Goal: Task Accomplishment & Management: Complete application form

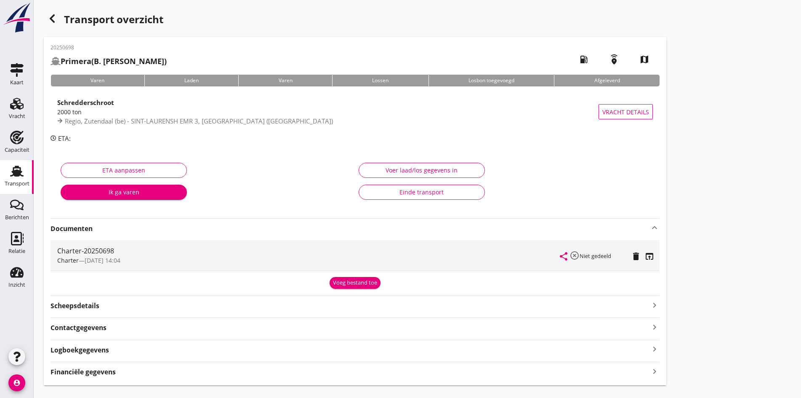
click at [36, 107] on div "Transport overzicht 20250698 Primera (B. van Driel) local_gas_station emergency…" at bounding box center [418, 197] width 768 height 395
click at [15, 109] on icon "Vracht" at bounding box center [16, 103] width 13 height 13
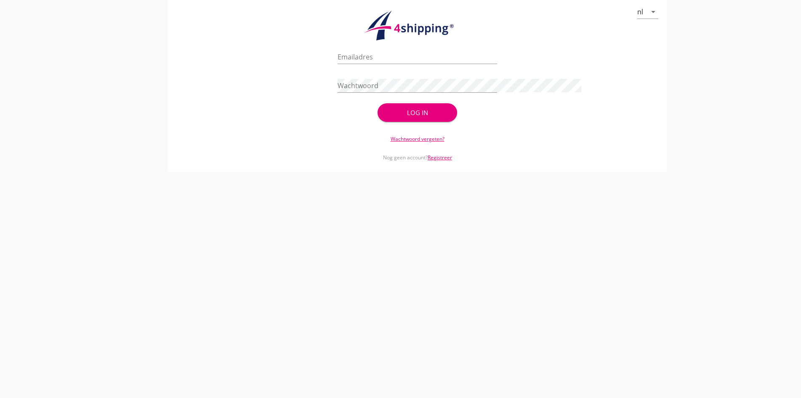
type input "[PERSON_NAME][EMAIL_ADDRESS][DOMAIN_NAME]"
click at [417, 108] on div "Log in" at bounding box center [417, 113] width 53 height 10
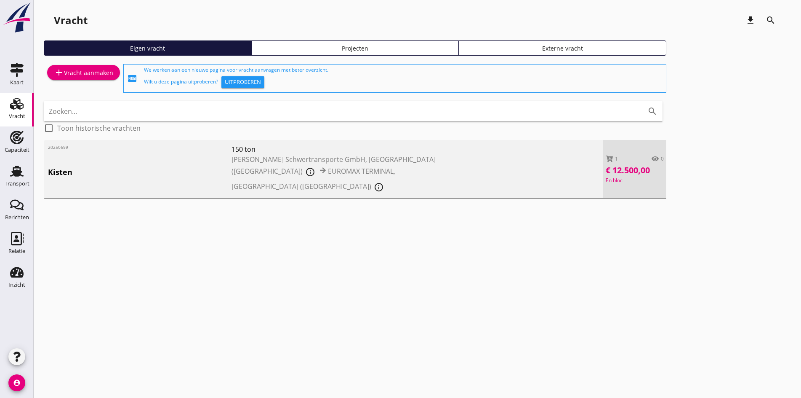
click at [90, 69] on div "add Vracht aanmaken" at bounding box center [83, 72] width 59 height 10
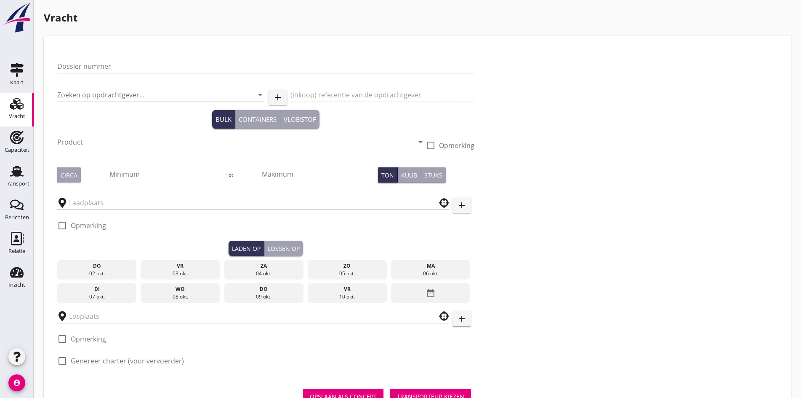
click at [13, 104] on icon "Vracht" at bounding box center [16, 103] width 13 height 13
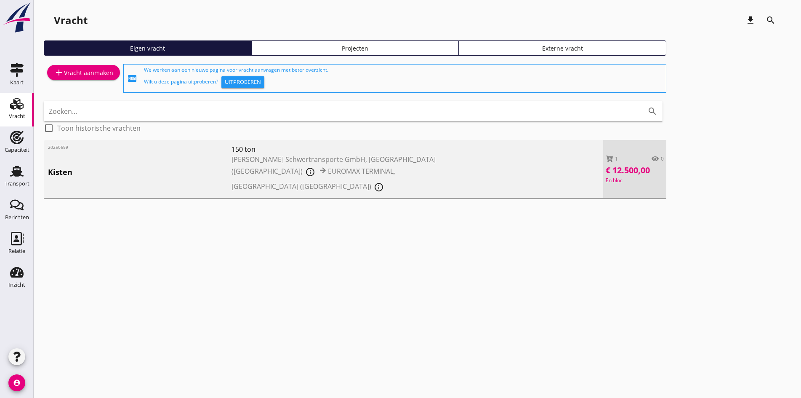
click at [54, 80] on div "add Vracht aanmaken" at bounding box center [84, 78] width 80 height 32
click at [58, 75] on icon "add" at bounding box center [59, 72] width 10 height 10
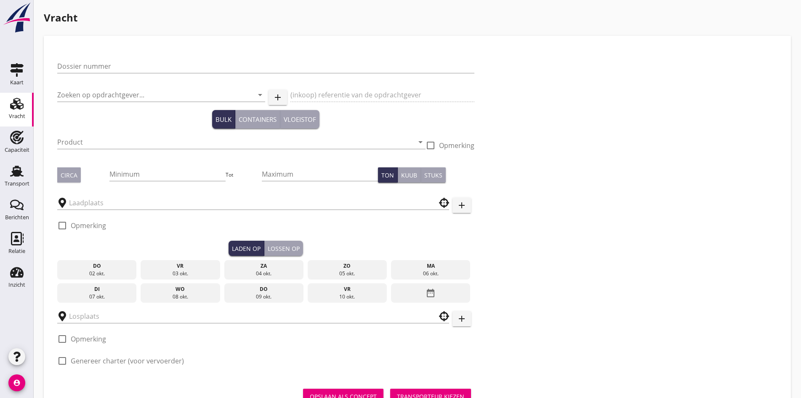
click at [71, 75] on div "Dossier nummer" at bounding box center [265, 70] width 417 height 22
click at [69, 70] on input "Dossier nummer" at bounding box center [265, 65] width 417 height 13
click at [120, 68] on input "20250" at bounding box center [265, 65] width 417 height 13
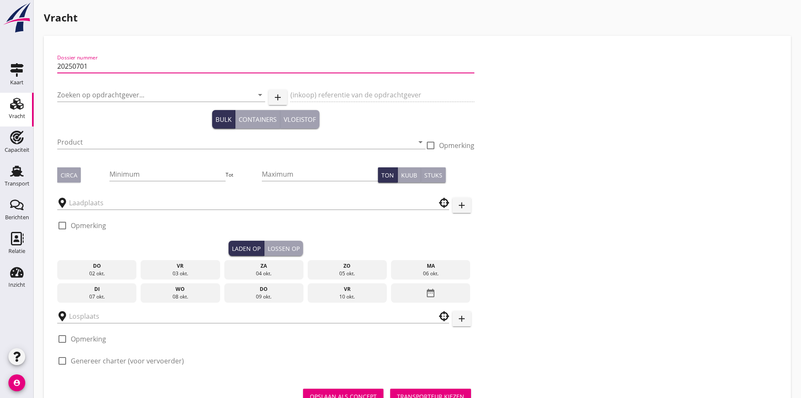
type input "20250701"
click at [77, 102] on div "Zoeken op opdrachtgever... arrow_drop_down" at bounding box center [161, 99] width 208 height 22
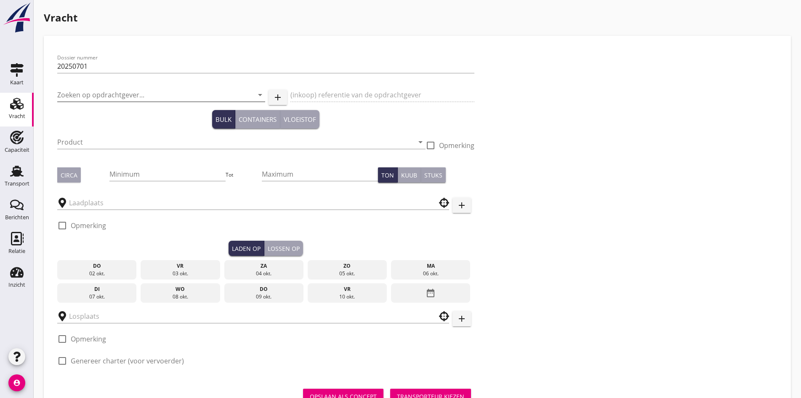
click at [76, 96] on input "Zoeken op opdrachtgever..." at bounding box center [149, 94] width 184 height 13
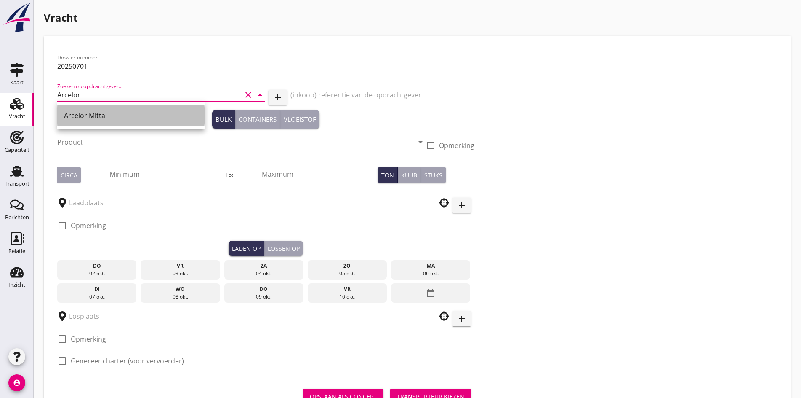
click at [111, 112] on div "Arcelor Mittal" at bounding box center [131, 115] width 134 height 10
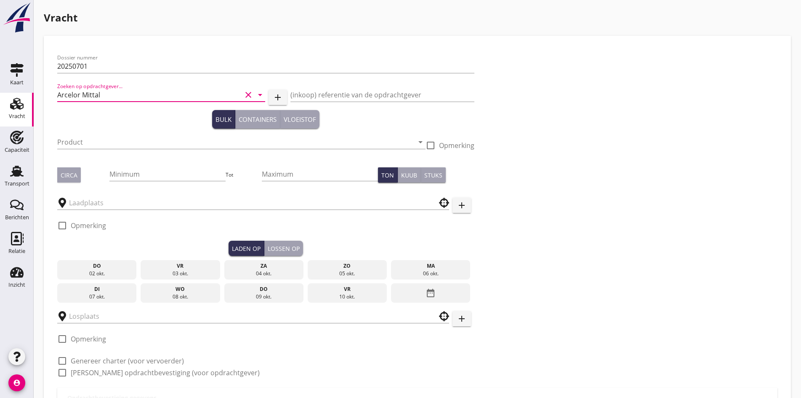
type input "Arcelor Mittal"
click at [103, 125] on div "Bulk Containers Vloeistof" at bounding box center [265, 119] width 417 height 19
click at [93, 146] on input "Product" at bounding box center [235, 141] width 357 height 13
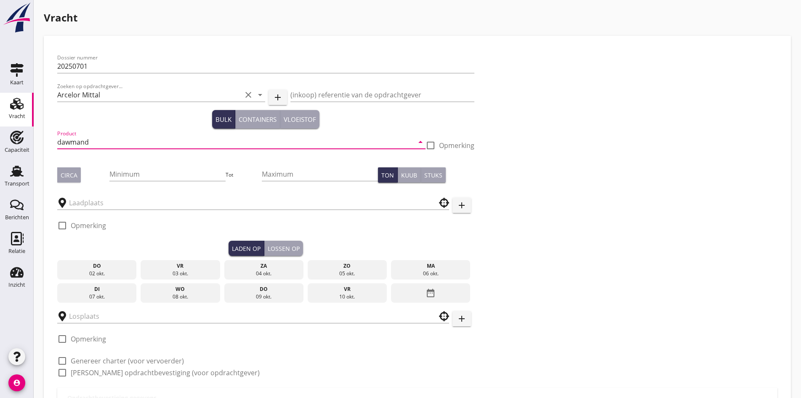
type input "dawmand"
click at [424, 146] on div at bounding box center [431, 145] width 14 height 14
checkbox input "true"
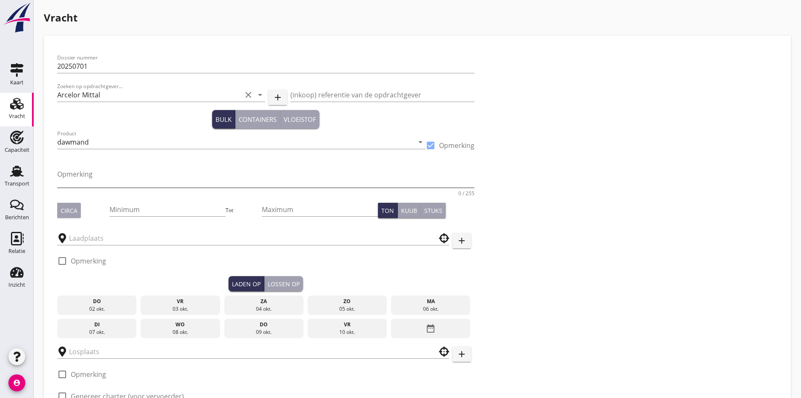
click at [136, 173] on textarea "Opmerking" at bounding box center [265, 177] width 417 height 20
type textarea "t"
click at [424, 144] on div at bounding box center [431, 145] width 14 height 14
checkbox input "false"
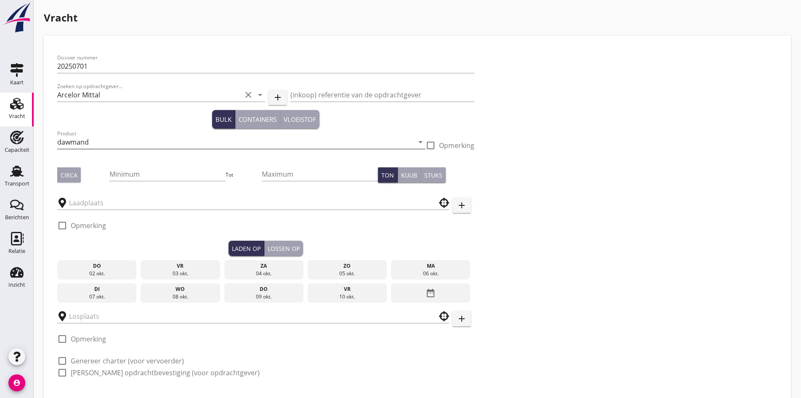
click at [145, 147] on input "dawmand" at bounding box center [235, 141] width 357 height 13
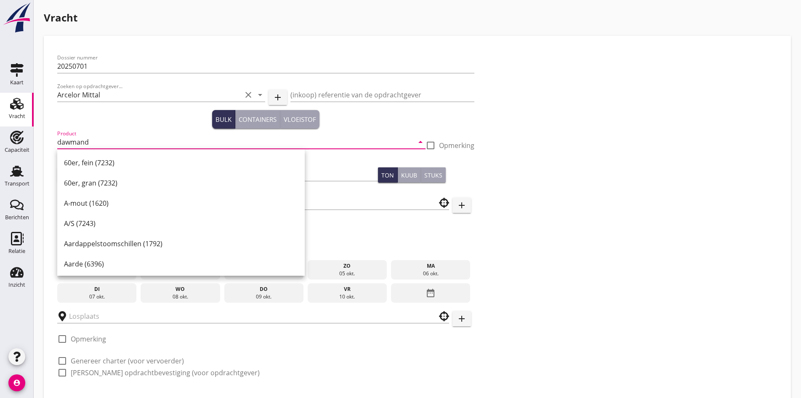
click at [142, 144] on input "dawmand" at bounding box center [235, 141] width 357 height 13
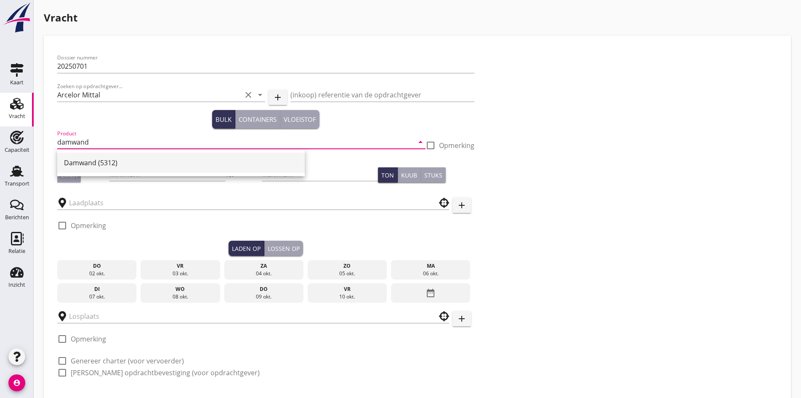
click at [119, 164] on div "Damwand (5312)" at bounding box center [181, 163] width 234 height 10
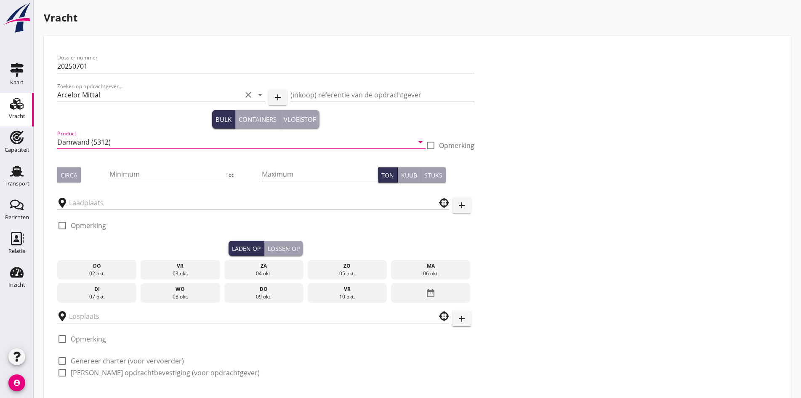
type input "Damwand (5312)"
click at [117, 179] on input "Minimum" at bounding box center [167, 173] width 116 height 13
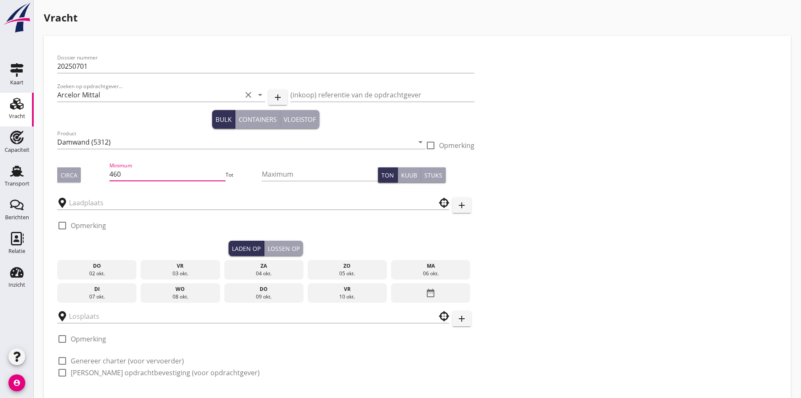
type input "460"
click at [65, 179] on button "Circa" at bounding box center [69, 174] width 24 height 15
click at [106, 206] on input "text" at bounding box center [247, 202] width 357 height 13
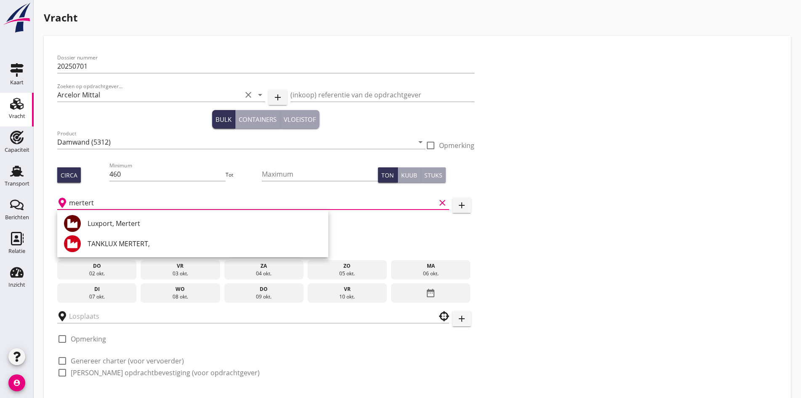
click at [119, 218] on div "Luxport, Mertert" at bounding box center [205, 223] width 234 height 20
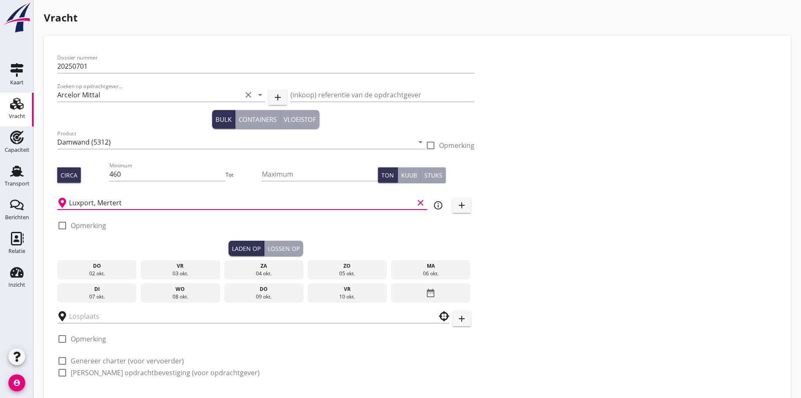
type input "Luxport, Mertert"
click at [426, 290] on icon "date_range" at bounding box center [431, 292] width 10 height 15
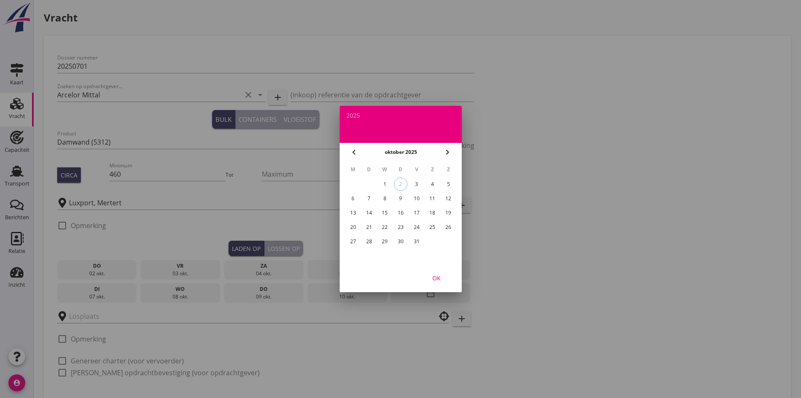
click at [402, 213] on div "16" at bounding box center [400, 212] width 13 height 13
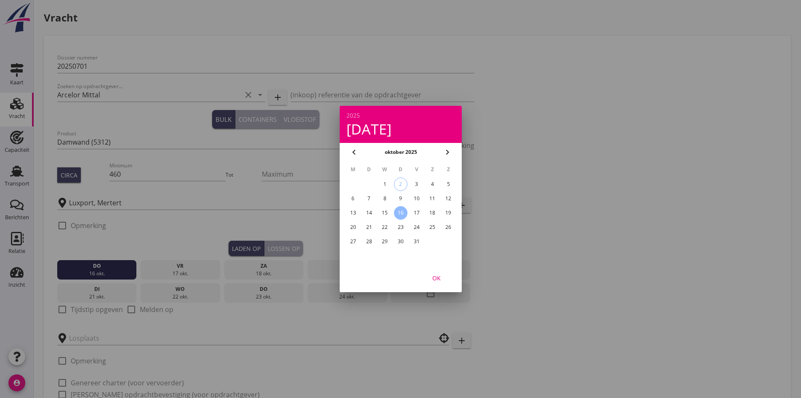
click at [442, 280] on div "OK" at bounding box center [437, 277] width 24 height 9
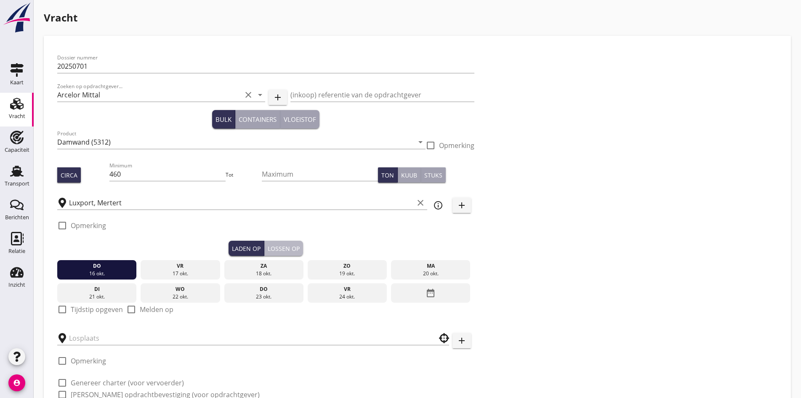
click at [268, 248] on div "Lossen op" at bounding box center [284, 248] width 32 height 9
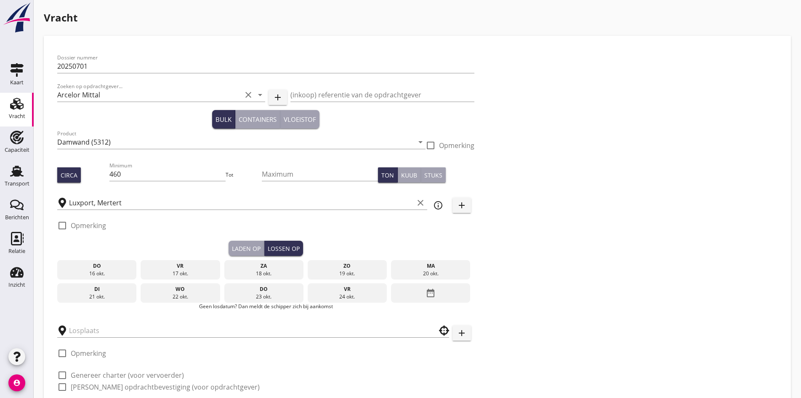
click at [97, 293] on div "21 okt." at bounding box center [96, 297] width 75 height 8
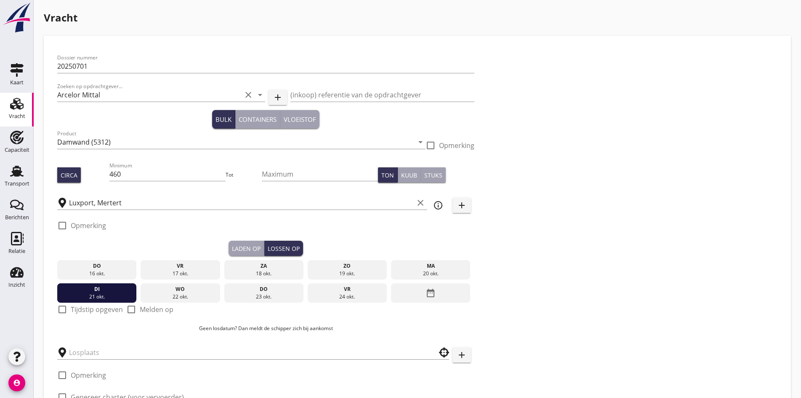
click at [61, 305] on div at bounding box center [62, 309] width 14 height 14
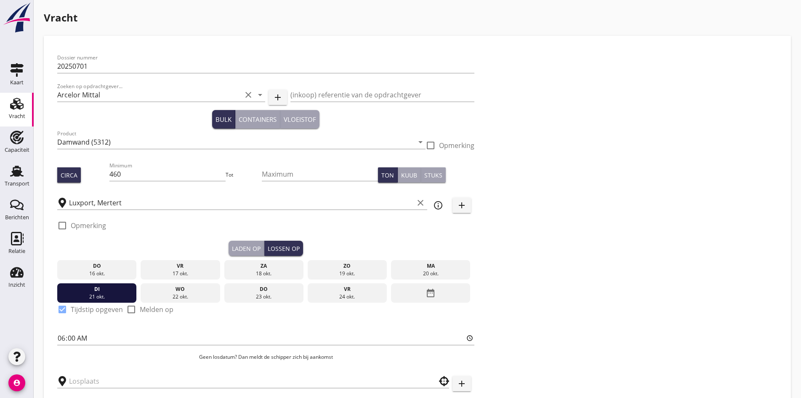
click at [229, 251] on div "Laden op Lossen op" at bounding box center [266, 247] width 75 height 15
click at [232, 251] on div "Laden op" at bounding box center [246, 248] width 29 height 9
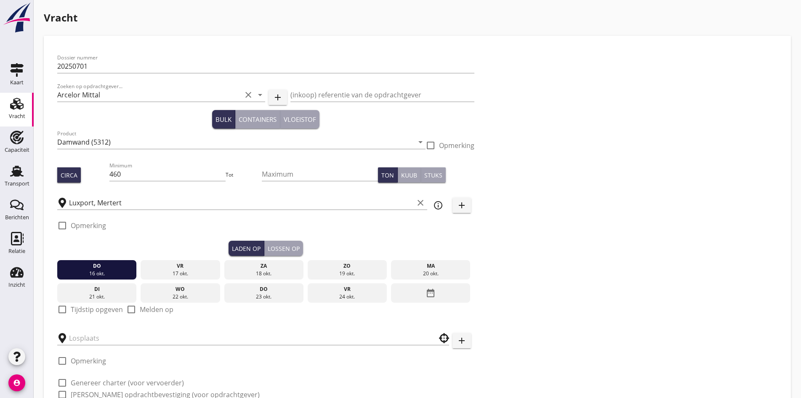
click at [63, 307] on div at bounding box center [62, 309] width 14 height 14
checkbox input "true"
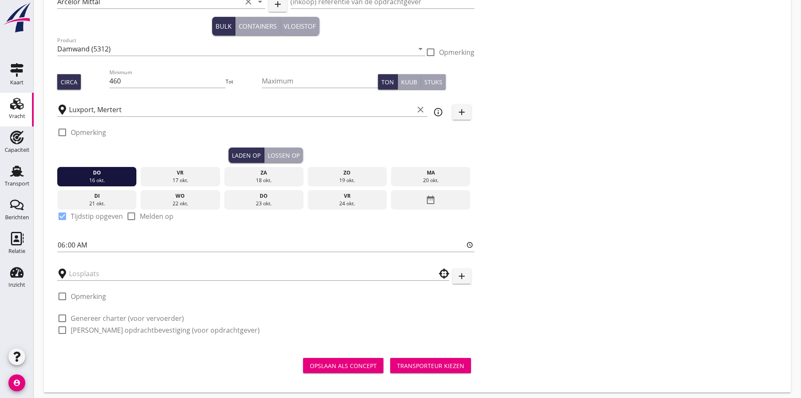
scroll to position [95, 0]
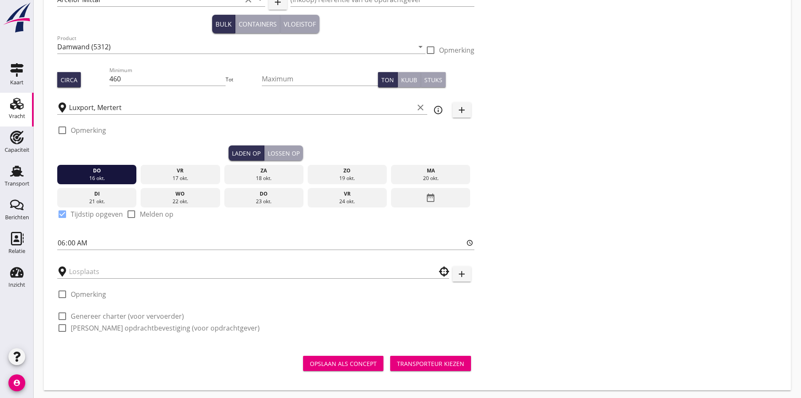
click at [88, 284] on div "check_box_outline_blank Opmerking" at bounding box center [81, 296] width 49 height 25
click at [85, 277] on div at bounding box center [253, 271] width 392 height 26
drag, startPoint x: 85, startPoint y: 277, endPoint x: 80, endPoint y: 266, distance: 12.2
click at [80, 266] on div at bounding box center [253, 271] width 392 height 26
click at [80, 266] on input "text" at bounding box center [247, 270] width 357 height 13
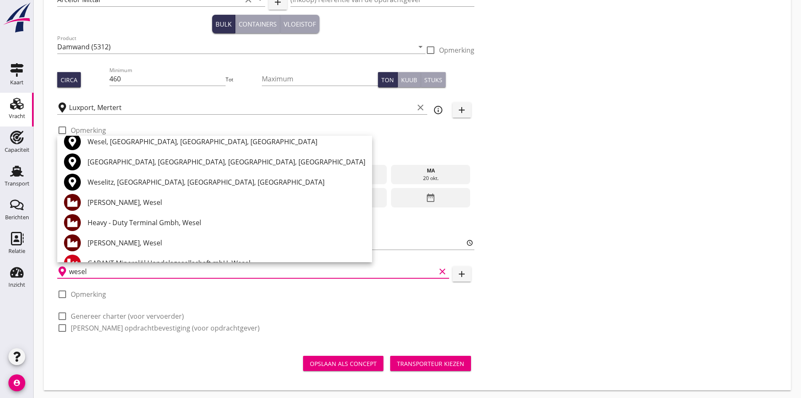
scroll to position [0, 0]
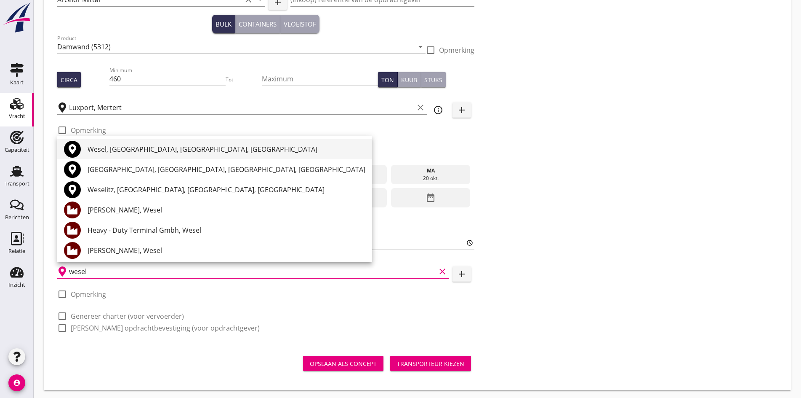
click at [119, 149] on div "Wesel, [GEOGRAPHIC_DATA], [GEOGRAPHIC_DATA], [GEOGRAPHIC_DATA]" at bounding box center [227, 149] width 278 height 10
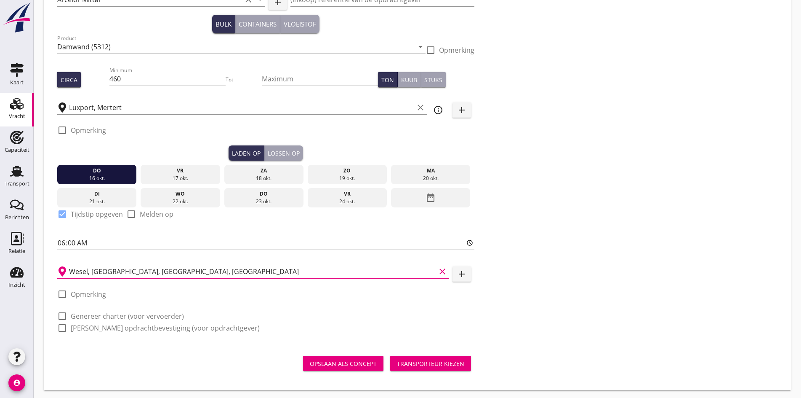
type input "Wesel, [GEOGRAPHIC_DATA], [GEOGRAPHIC_DATA], [GEOGRAPHIC_DATA]"
click at [61, 314] on div at bounding box center [62, 316] width 14 height 14
checkbox input "true"
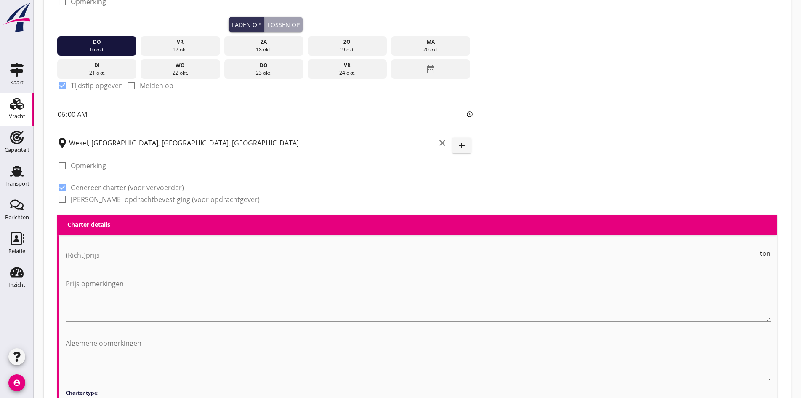
scroll to position [331, 0]
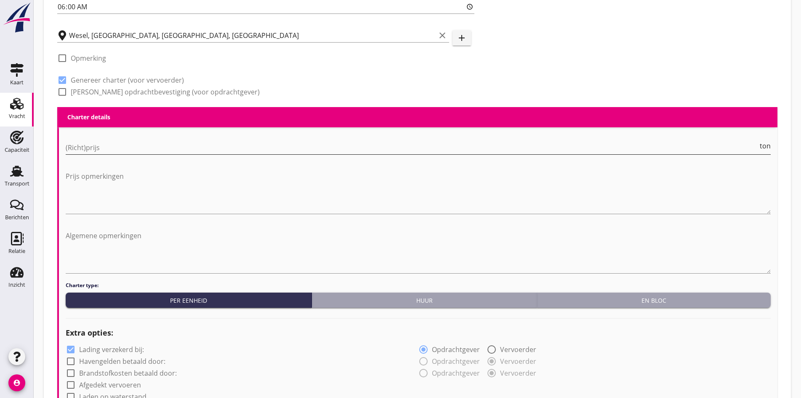
click at [85, 152] on input "(Richt)prijs" at bounding box center [412, 147] width 693 height 13
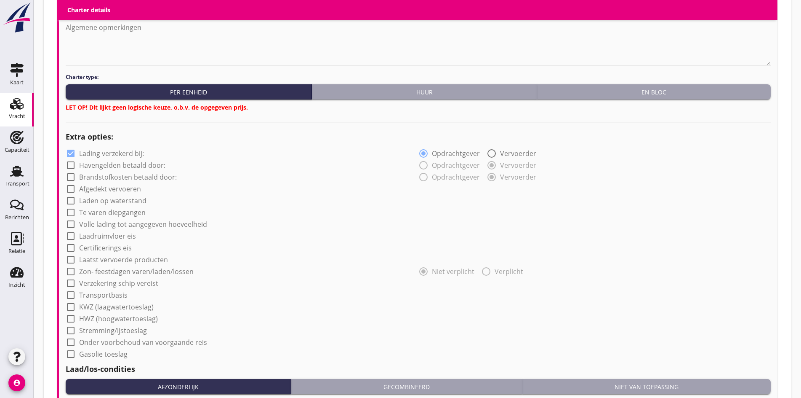
scroll to position [542, 0]
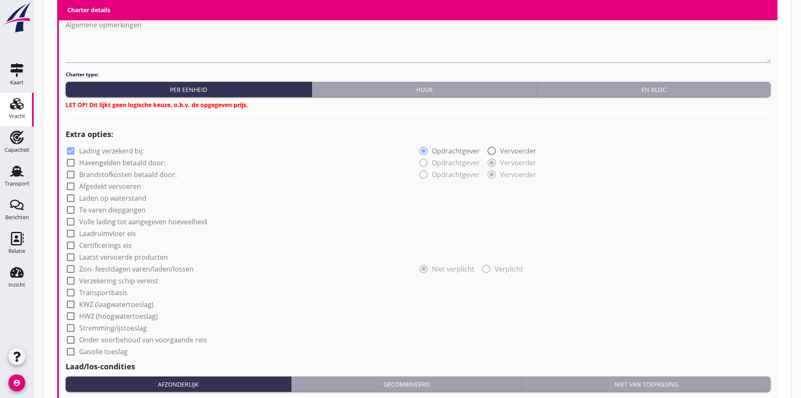
type input "14500"
click at [564, 91] on div "En bloc" at bounding box center [654, 89] width 227 height 9
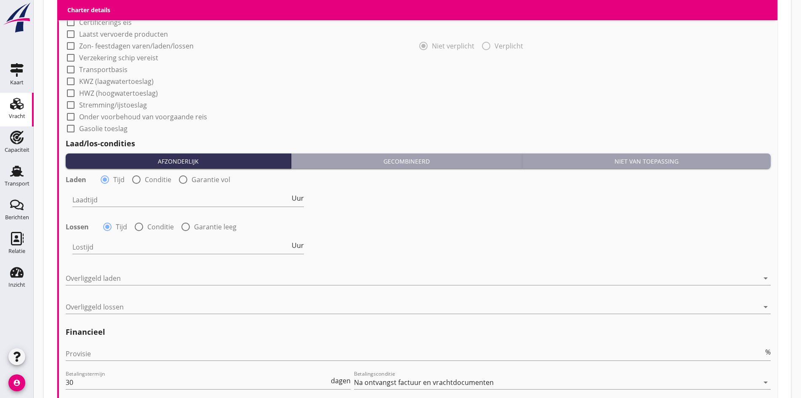
scroll to position [710, 0]
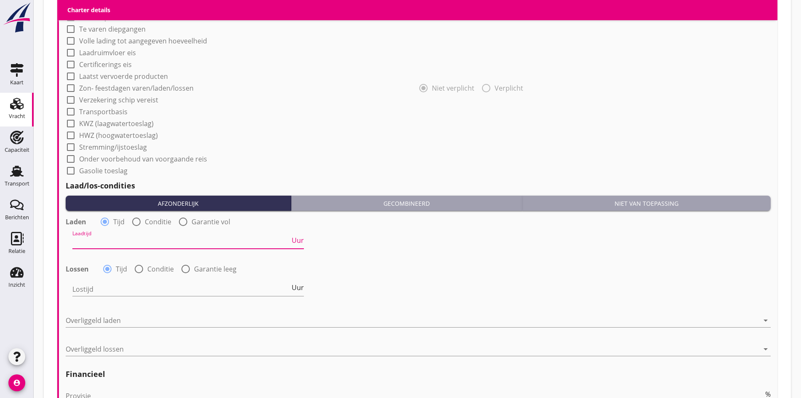
click at [91, 235] on input "Laadtijd" at bounding box center [181, 241] width 218 height 13
type input "24"
click at [82, 287] on input "Lostijd" at bounding box center [181, 288] width 218 height 13
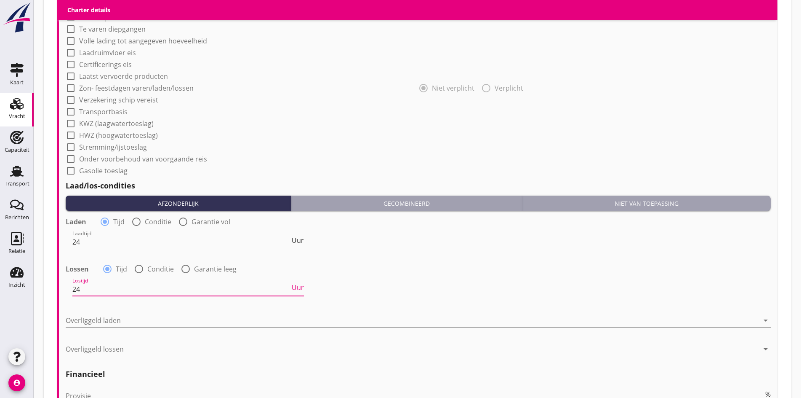
type input "24"
click at [88, 305] on div "Laden radio_button_checked Tijd radio_button_unchecked Conditie radio_button_un…" at bounding box center [418, 289] width 705 height 150
click at [85, 313] on div at bounding box center [413, 319] width 694 height 13
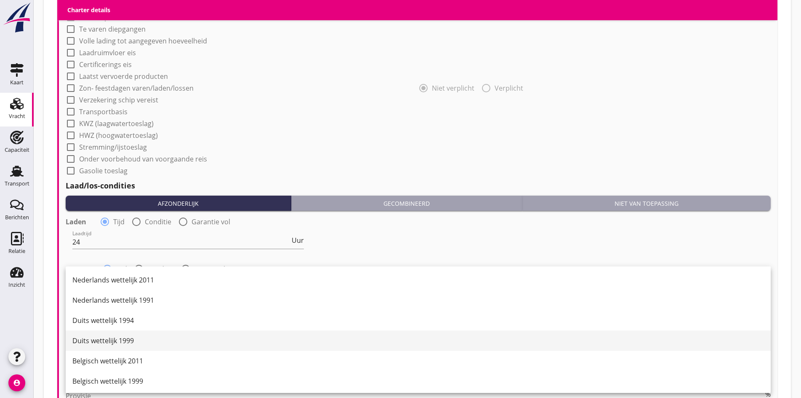
click at [93, 339] on div "Duits wettelijk 1999" at bounding box center [418, 340] width 692 height 10
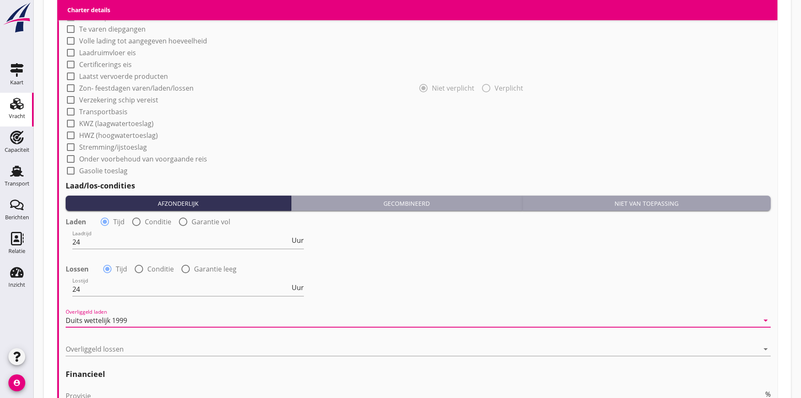
click at [91, 339] on div "Overliggeld lossen arrow_drop_down" at bounding box center [418, 350] width 705 height 27
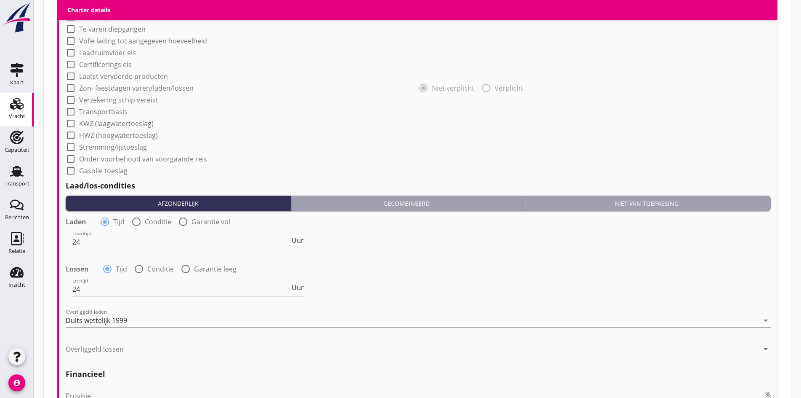
click at [89, 346] on div at bounding box center [413, 348] width 694 height 13
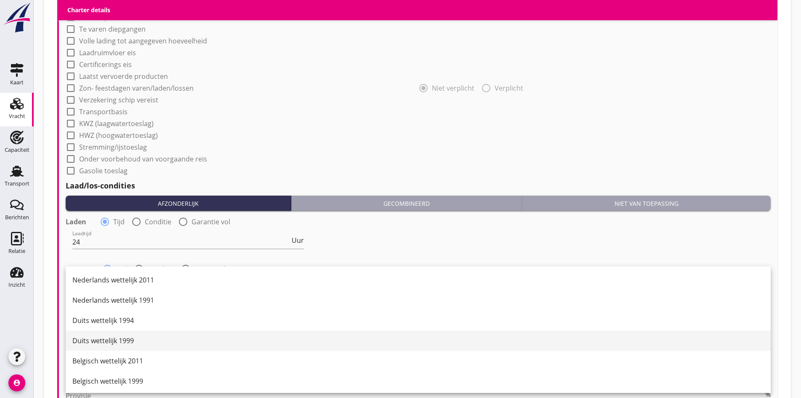
click at [94, 337] on div "Duits wettelijk 1999" at bounding box center [418, 340] width 692 height 10
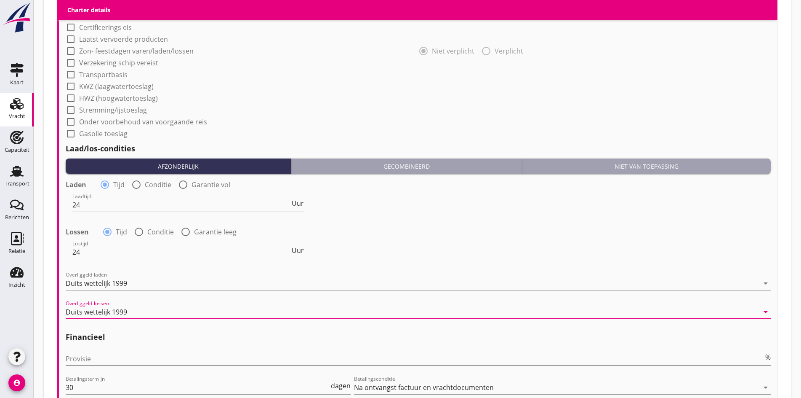
scroll to position [849, 0]
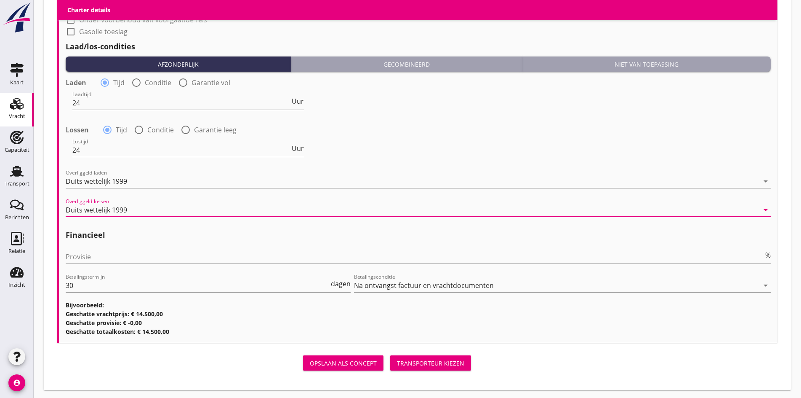
click at [96, 245] on div "Provisie %" at bounding box center [418, 258] width 705 height 27
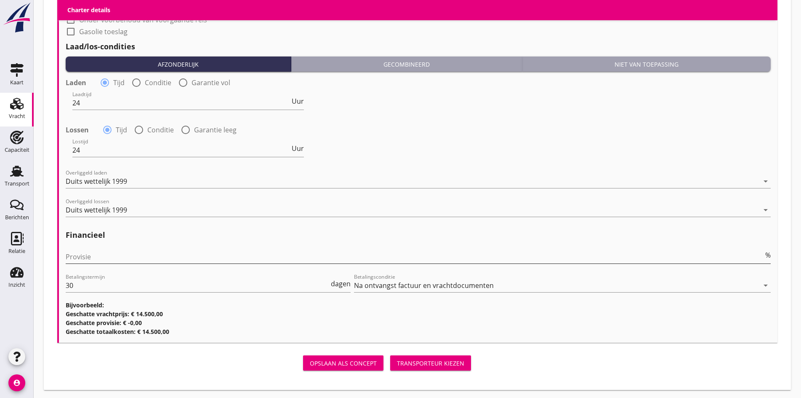
click at [91, 253] on input "Provisie" at bounding box center [415, 256] width 698 height 13
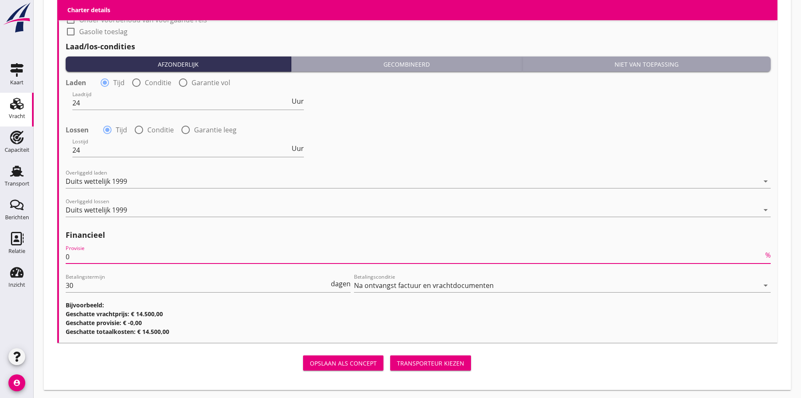
type input "0"
click at [397, 360] on div "Transporteur kiezen" at bounding box center [430, 362] width 67 height 9
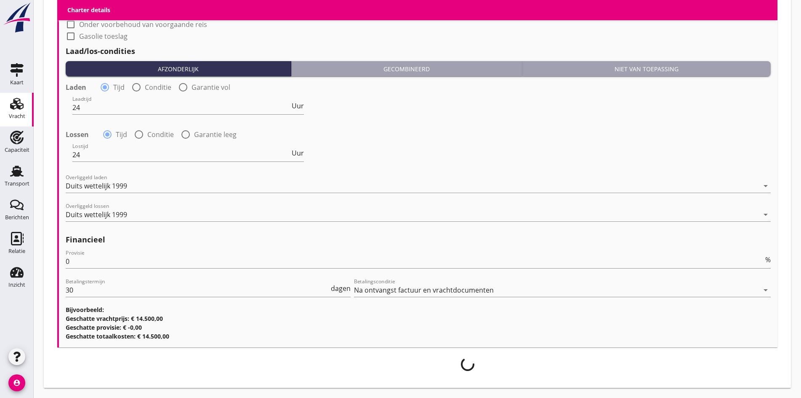
scroll to position [842, 0]
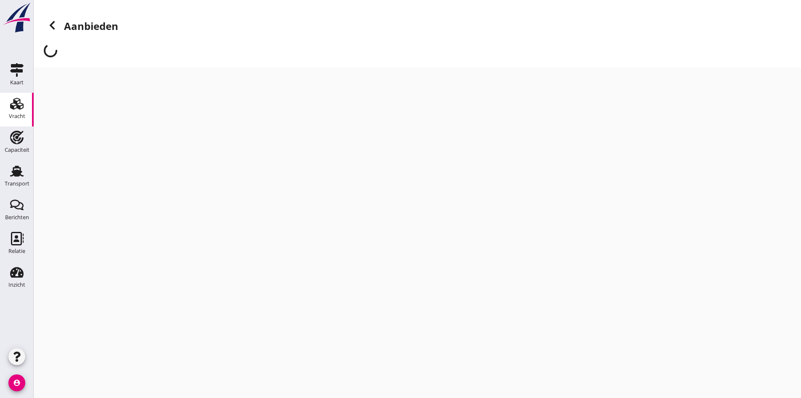
click at [12, 0] on div at bounding box center [17, 29] width 34 height 59
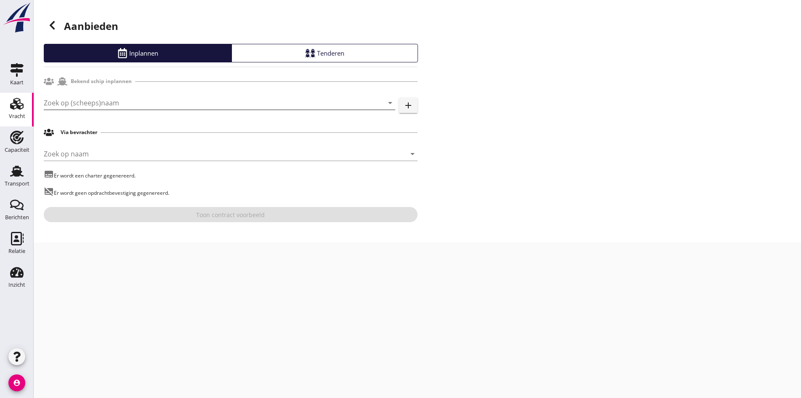
click at [57, 99] on input "Zoek op (scheeps)naam" at bounding box center [208, 102] width 328 height 13
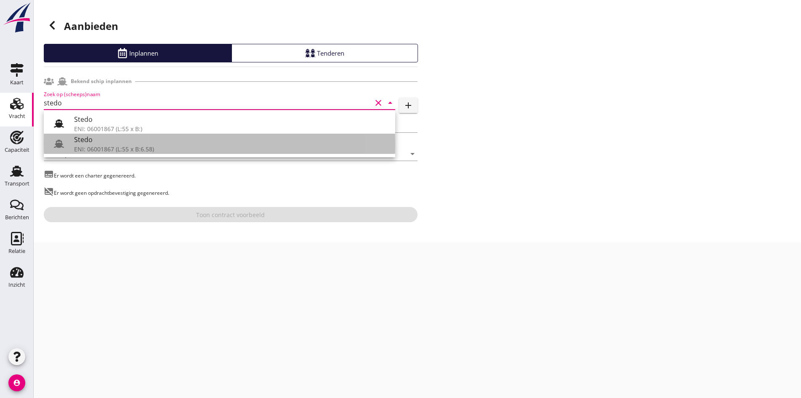
click at [158, 145] on div "ENI: 06001867 (L:55 x B:6.58)" at bounding box center [231, 148] width 315 height 9
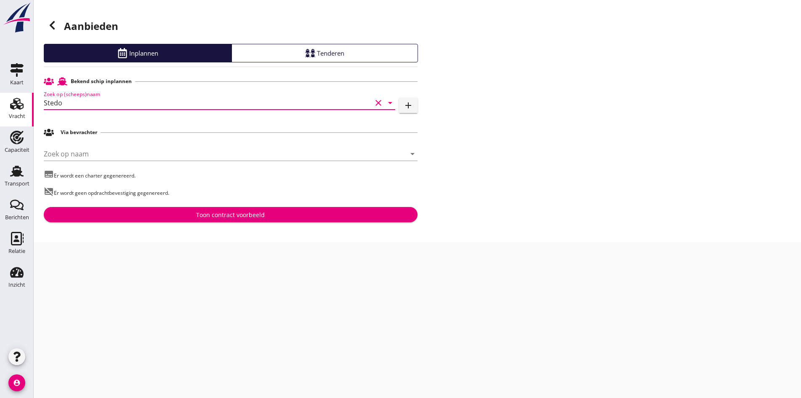
type input "Stedo"
click at [213, 213] on div "Toon contract voorbeeld" at bounding box center [230, 214] width 69 height 9
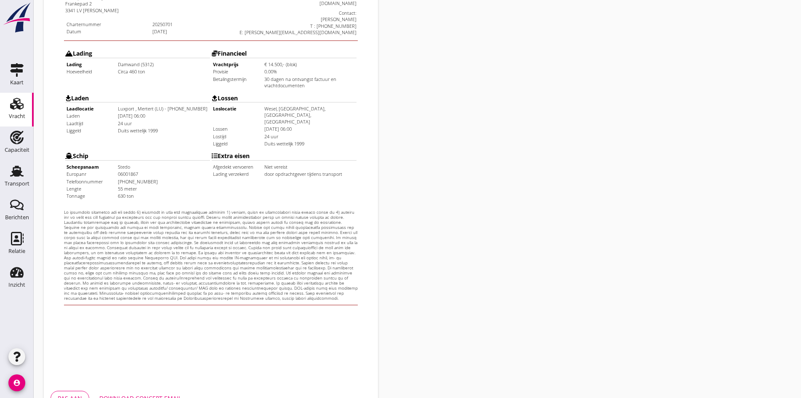
scroll to position [226, 0]
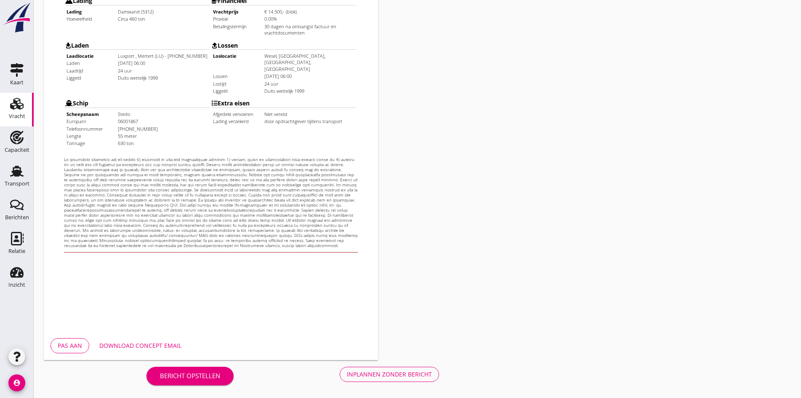
click at [347, 374] on div "Inplannen zonder bericht" at bounding box center [389, 373] width 85 height 9
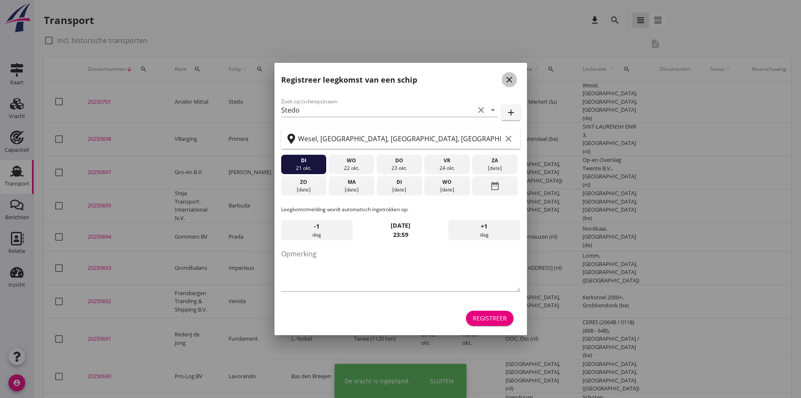
click at [508, 78] on icon "close" at bounding box center [510, 80] width 10 height 10
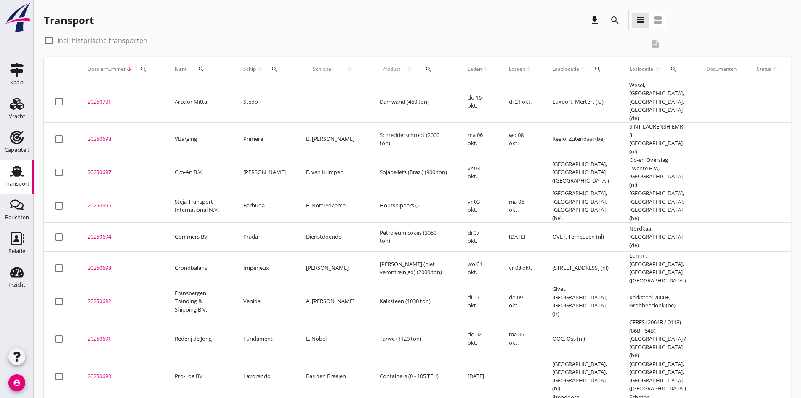
click at [105, 98] on div "20250701" at bounding box center [121, 102] width 67 height 8
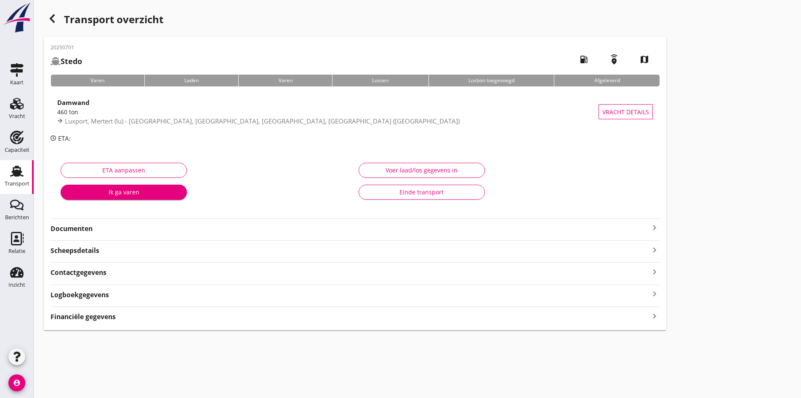
click at [650, 227] on icon "keyboard_arrow_right" at bounding box center [655, 227] width 10 height 10
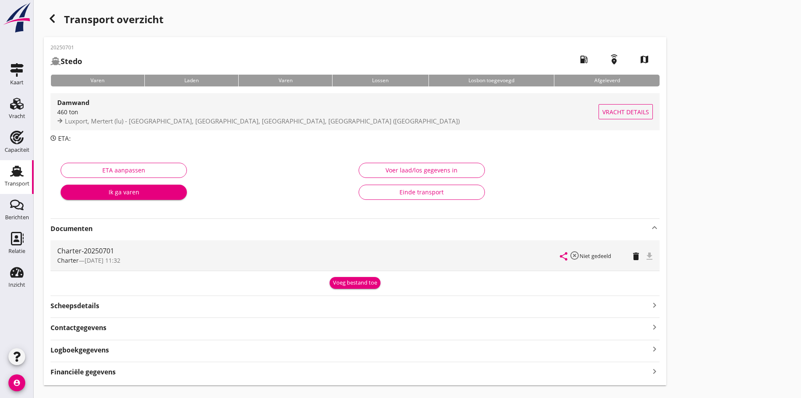
click at [165, 112] on div "460 ton" at bounding box center [328, 111] width 542 height 9
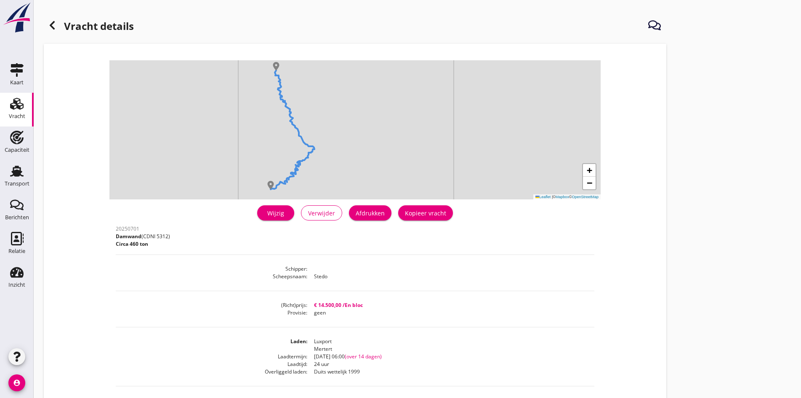
click at [264, 214] on div "Wijzig" at bounding box center [276, 212] width 24 height 9
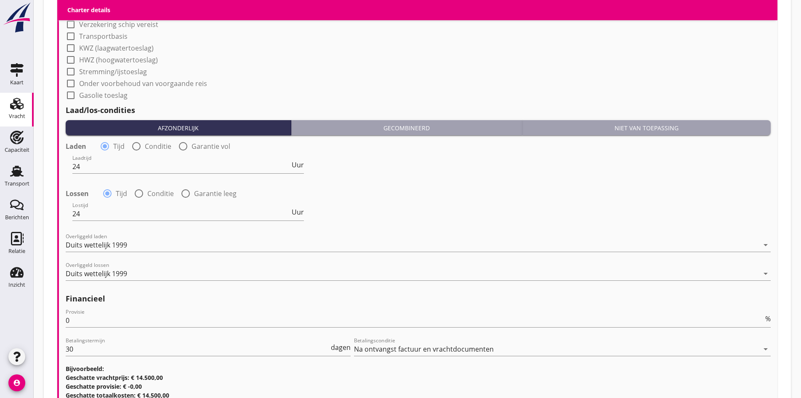
scroll to position [842, 0]
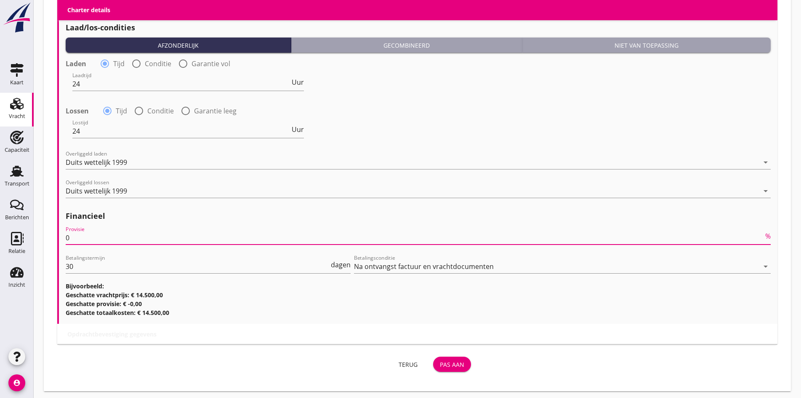
click at [89, 234] on input "0" at bounding box center [415, 237] width 698 height 13
drag, startPoint x: 80, startPoint y: 235, endPoint x: 66, endPoint y: 235, distance: 13.9
click at [66, 235] on input "0" at bounding box center [415, 237] width 698 height 13
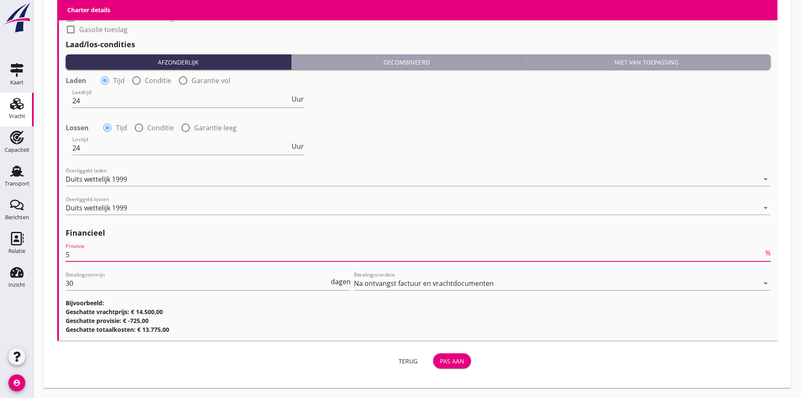
scroll to position [823, 0]
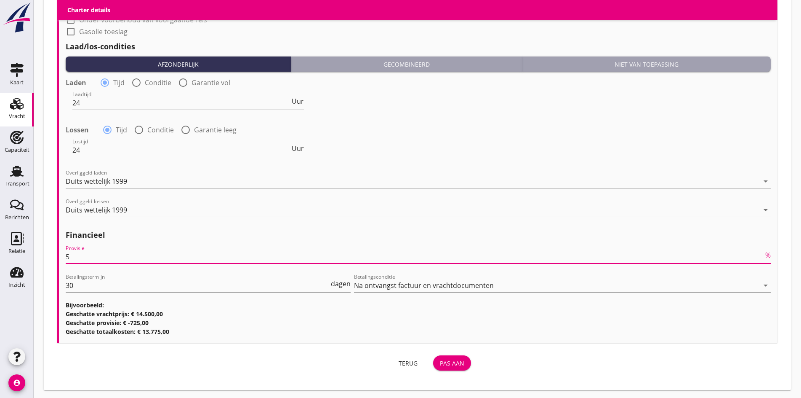
type input "5"
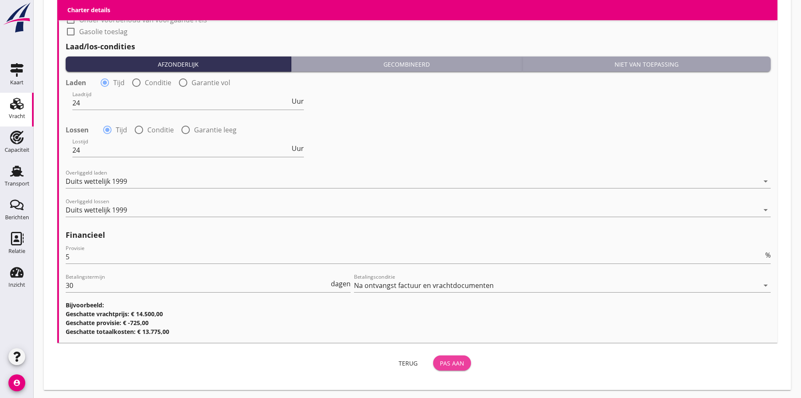
click at [440, 358] on div "Pas aan" at bounding box center [452, 362] width 24 height 9
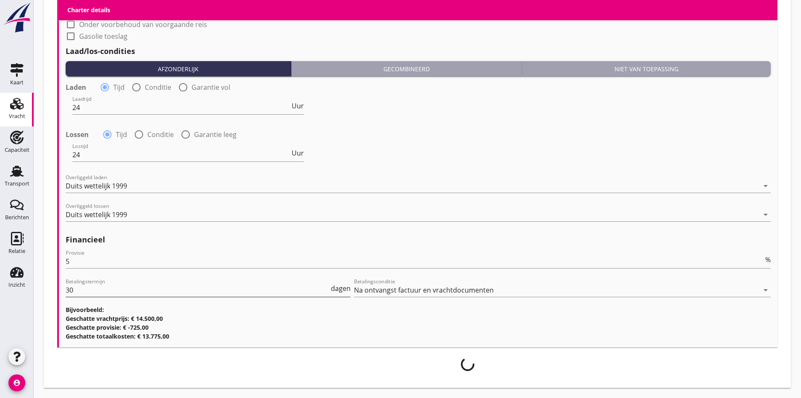
scroll to position [817, 0]
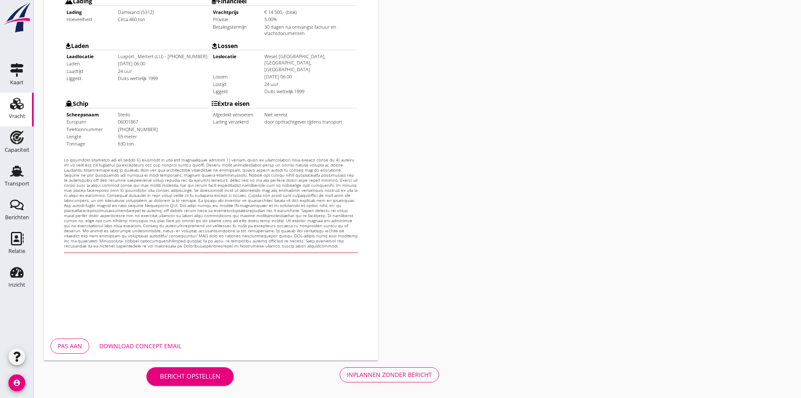
scroll to position [226, 0]
click at [347, 376] on div "Inplannen zonder bericht" at bounding box center [389, 373] width 85 height 9
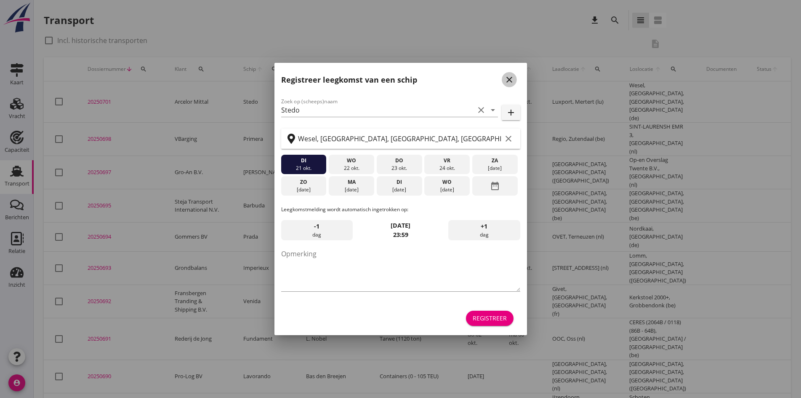
click at [510, 80] on icon "close" at bounding box center [510, 80] width 10 height 10
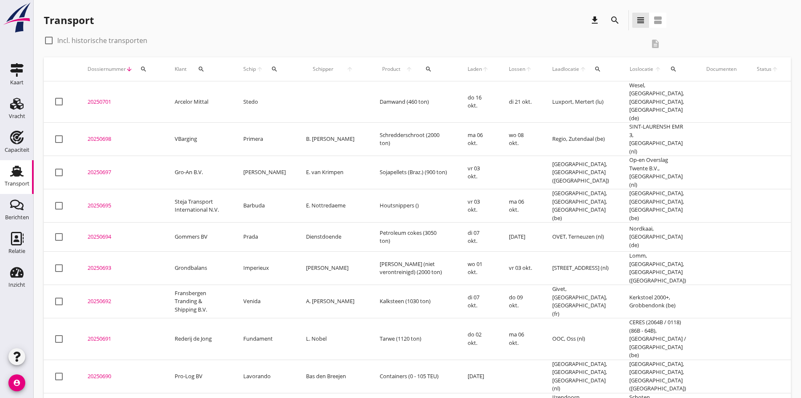
click at [96, 103] on td "20250701 upload_file Drop hier uw bestand om het aan het dossier toe te voegen" at bounding box center [120, 101] width 87 height 41
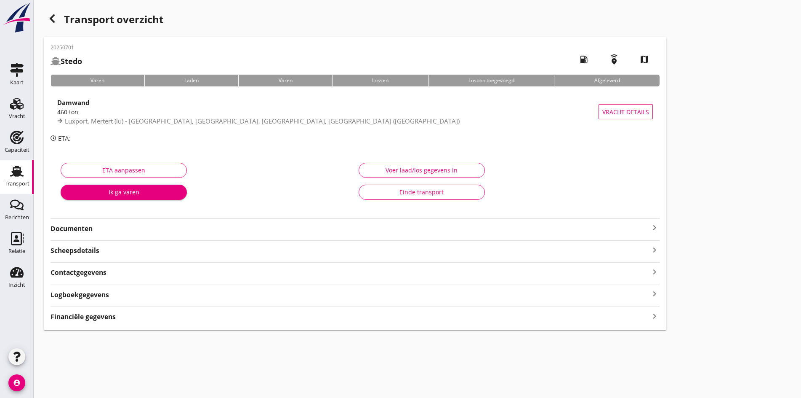
click at [650, 230] on icon "keyboard_arrow_right" at bounding box center [655, 227] width 10 height 10
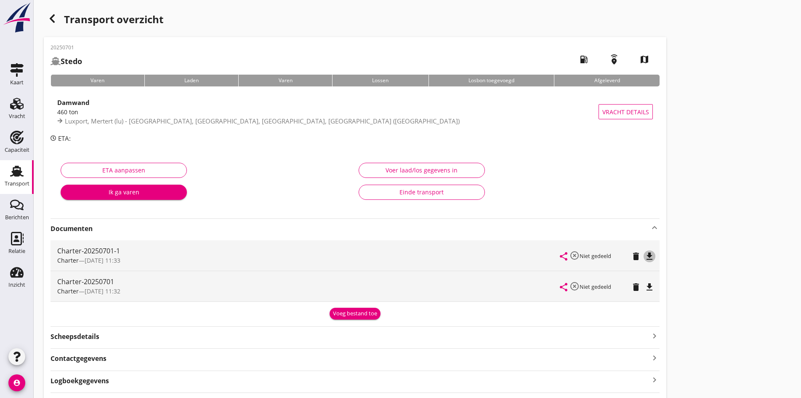
click at [645, 259] on icon "file_download" at bounding box center [650, 256] width 10 height 10
drag, startPoint x: 403, startPoint y: 258, endPoint x: 176, endPoint y: 255, distance: 227.4
click at [176, 255] on div "Charter-20250701-1 Charter — [DATE] 11:33 share highlight_off Niet gedeeld dele…" at bounding box center [355, 255] width 609 height 30
click at [645, 258] on icon "open_in_browser" at bounding box center [650, 256] width 10 height 10
click at [59, 19] on div "button" at bounding box center [52, 18] width 17 height 17
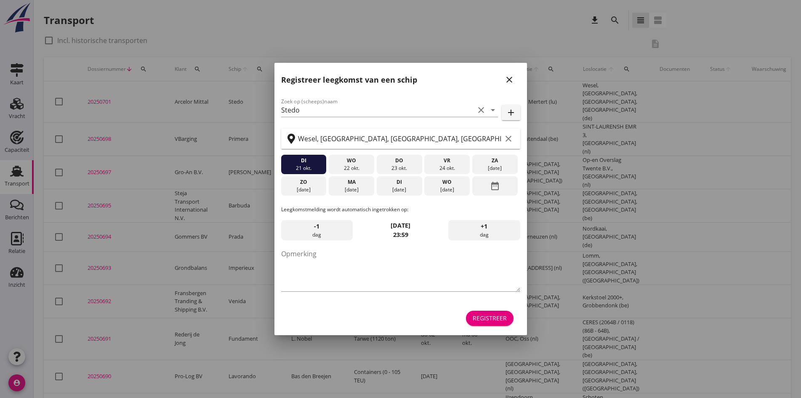
click at [14, 112] on div at bounding box center [400, 199] width 801 height 398
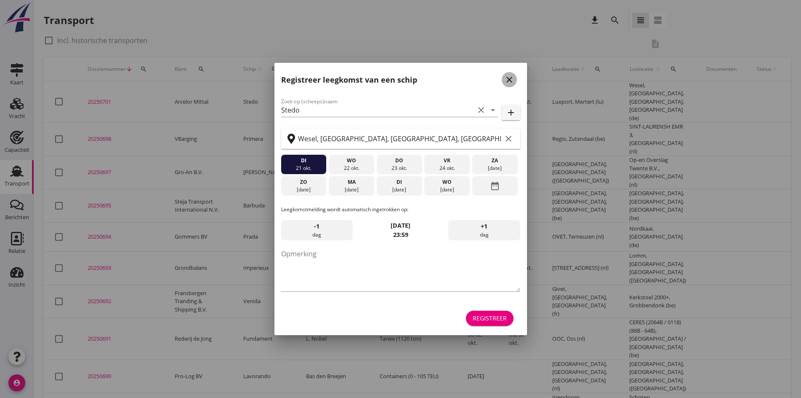
drag, startPoint x: 505, startPoint y: 84, endPoint x: 497, endPoint y: 82, distance: 8.0
click at [506, 84] on icon "close" at bounding box center [510, 80] width 10 height 10
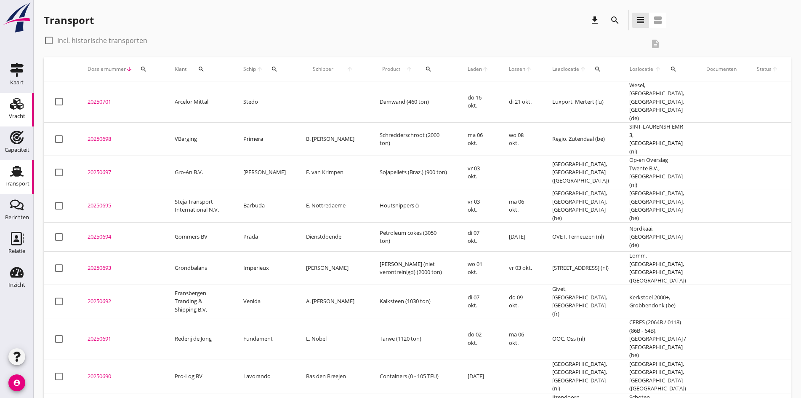
click at [17, 113] on div "Vracht" at bounding box center [17, 116] width 16 height 12
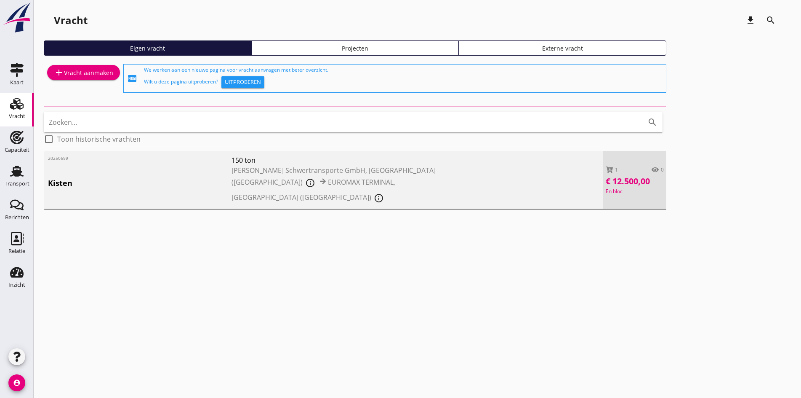
click at [81, 72] on div "add Vracht aanmaken" at bounding box center [83, 72] width 59 height 10
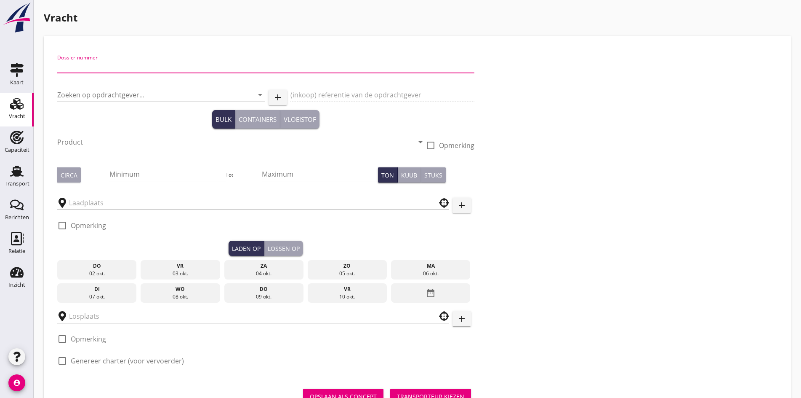
click at [69, 69] on input "Dossier nummer" at bounding box center [265, 65] width 417 height 13
type input "20250700"
click at [62, 100] on input "Zoeken op opdrachtgever..." at bounding box center [149, 94] width 184 height 13
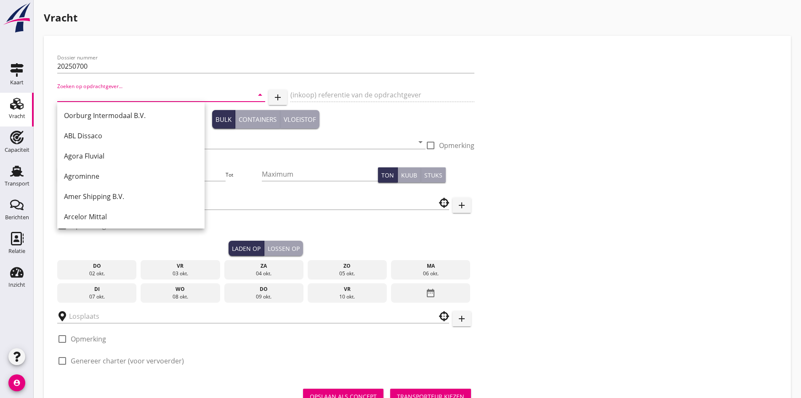
click at [81, 93] on input "Zoeken op opdrachtgever..." at bounding box center [149, 94] width 184 height 13
click at [110, 95] on input "Zoeken op opdrachtgever..." at bounding box center [149, 94] width 184 height 13
click at [117, 94] on input "Zoeken op opdrachtgever..." at bounding box center [149, 94] width 184 height 13
click at [123, 89] on input "Zoeken op opdrachtgever..." at bounding box center [149, 94] width 184 height 13
click at [74, 95] on input "Zoeken op opdrachtgever..." at bounding box center [149, 94] width 184 height 13
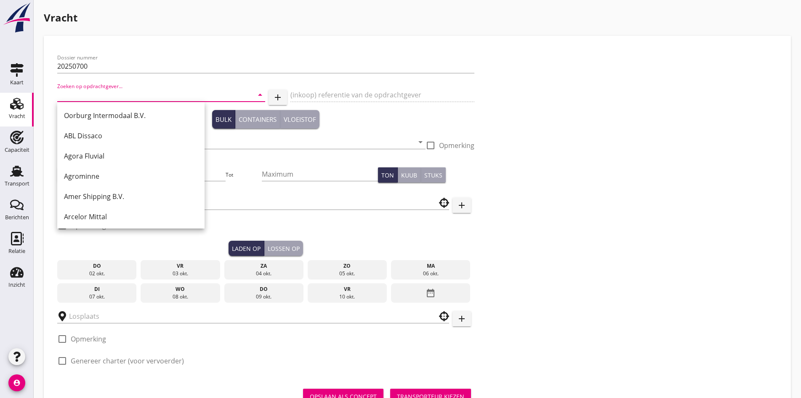
click at [74, 95] on input "Zoeken op opdrachtgever..." at bounding box center [149, 94] width 184 height 13
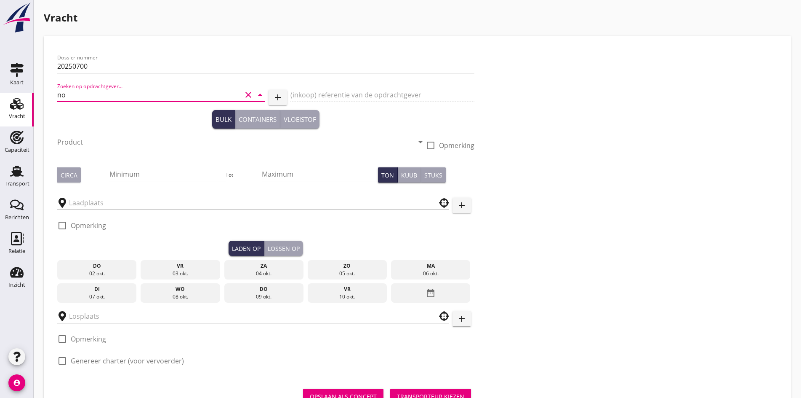
type input "n"
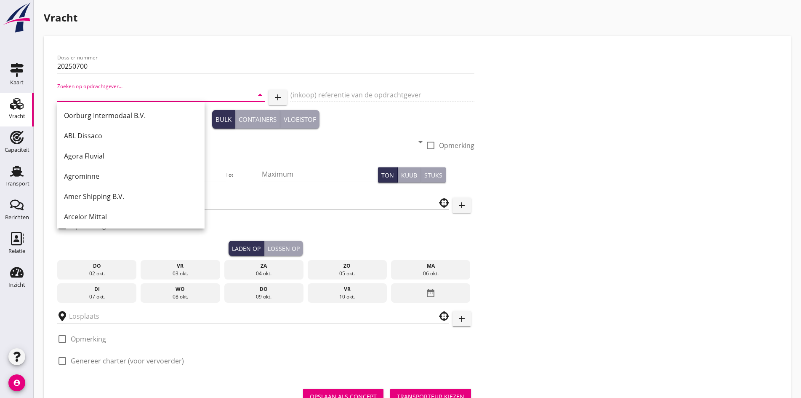
click at [81, 93] on input "Zoeken op opdrachtgever..." at bounding box center [149, 94] width 184 height 13
click at [269, 99] on button "add" at bounding box center [278, 97] width 19 height 15
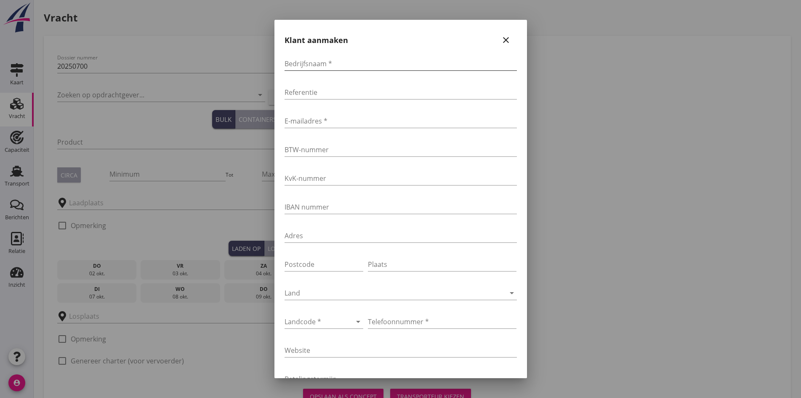
click at [294, 67] on input "Bedrijfsnaam *" at bounding box center [401, 63] width 232 height 13
type input "Nowa Shipping"
click at [315, 115] on input "E-mailadres *" at bounding box center [401, 120] width 232 height 13
paste input "bevrachting Nowa Shipping <[EMAIL_ADDRESS][DOMAIN_NAME]>"
drag, startPoint x: 375, startPoint y: 121, endPoint x: 272, endPoint y: 117, distance: 102.4
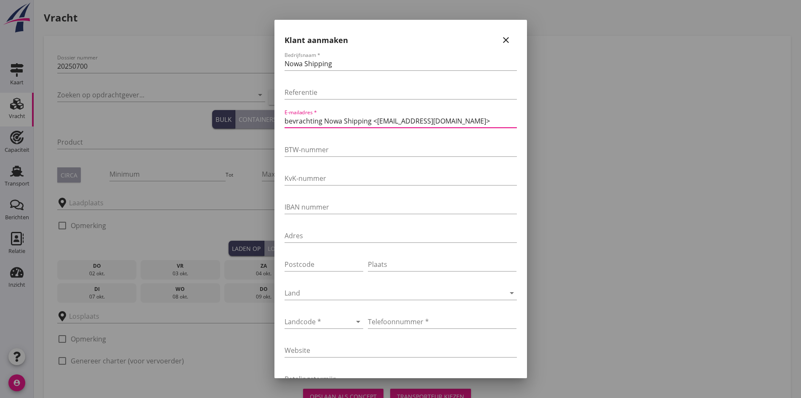
click at [273, 117] on div "+31(NL) +32(BE) +33(FR) +49(DE) +36(HU) +41(CH) +48(PL) +352(LU) +43(AU) +420(C…" at bounding box center [400, 216] width 801 height 433
click at [389, 121] on input "[EMAIL_ADDRESS][DOMAIN_NAME]>" at bounding box center [401, 120] width 232 height 13
type input "[EMAIL_ADDRESS][DOMAIN_NAME]"
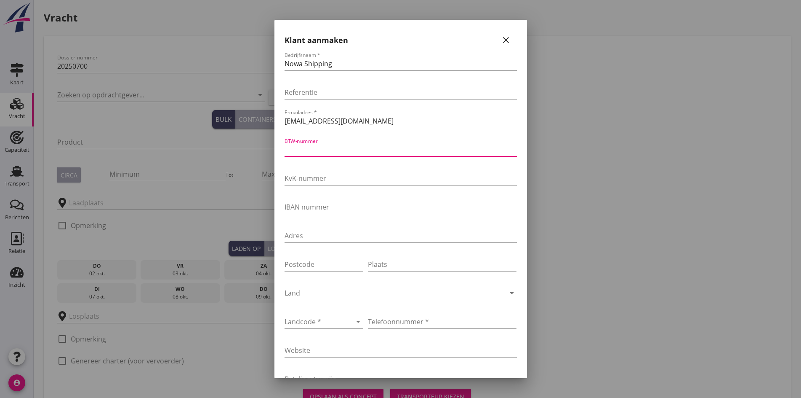
click at [352, 154] on input "BTW-nummer" at bounding box center [401, 149] width 232 height 13
click at [320, 319] on div at bounding box center [313, 321] width 56 height 13
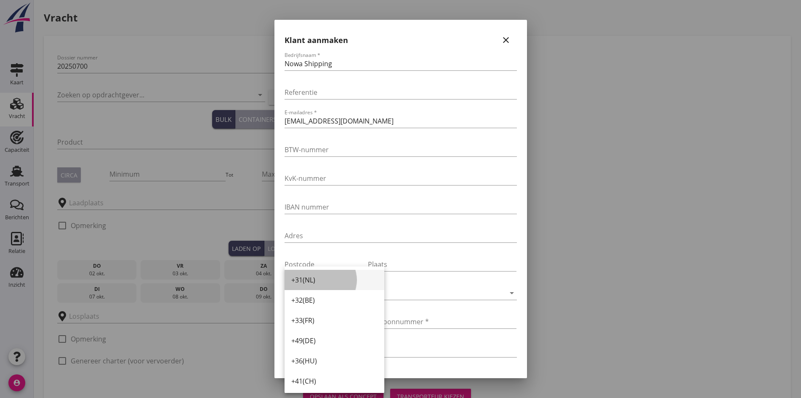
click at [313, 285] on div "+31(NL)" at bounding box center [334, 280] width 86 height 20
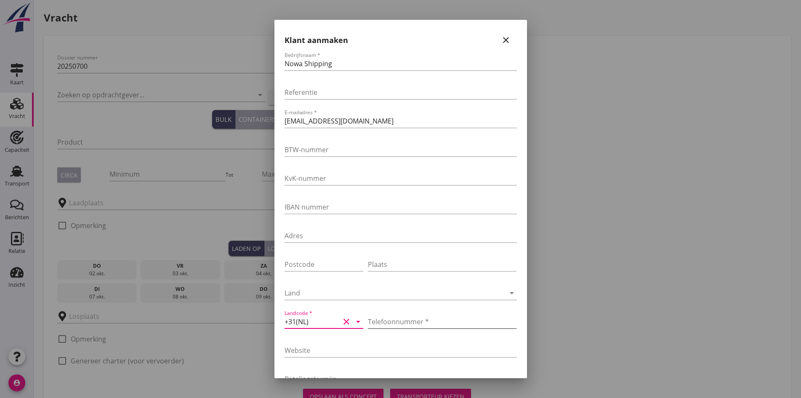
click at [378, 317] on input "Telefoonnummer *" at bounding box center [442, 321] width 149 height 13
click at [384, 321] on input "24203023" at bounding box center [442, 321] width 149 height 13
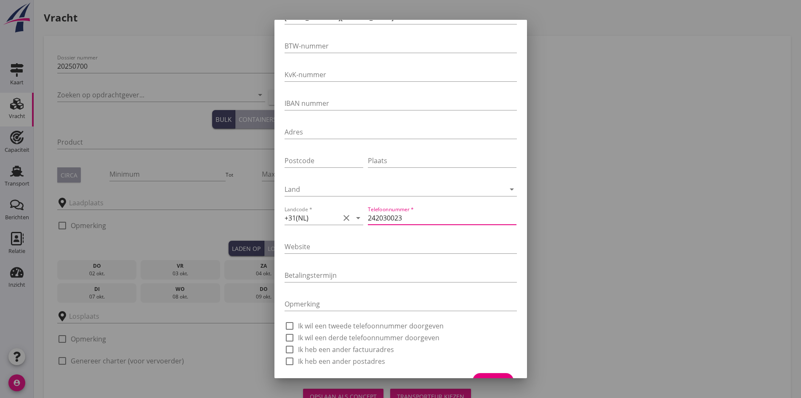
scroll to position [121, 0]
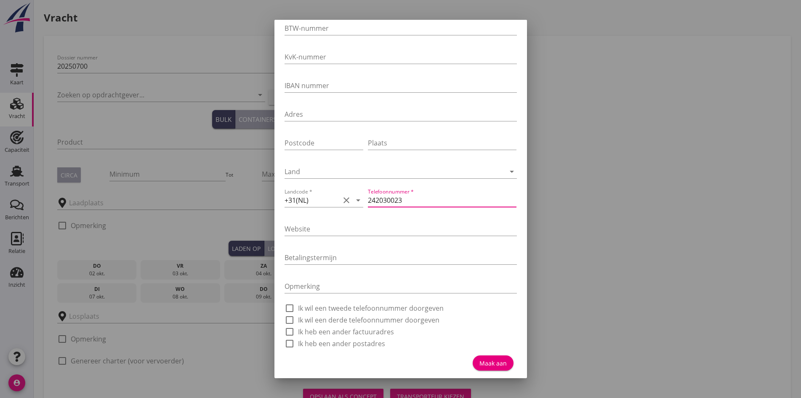
type input "242030023"
click at [478, 367] on button "Maak aan" at bounding box center [493, 362] width 41 height 15
type input "Nowa Shipping"
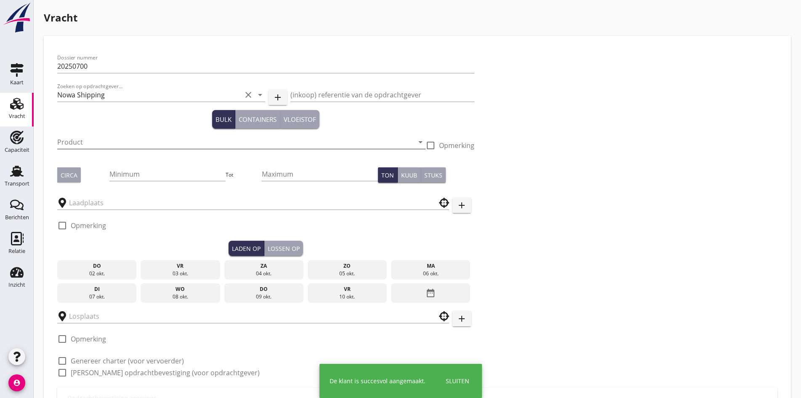
click at [84, 148] on input "Product" at bounding box center [235, 141] width 357 height 13
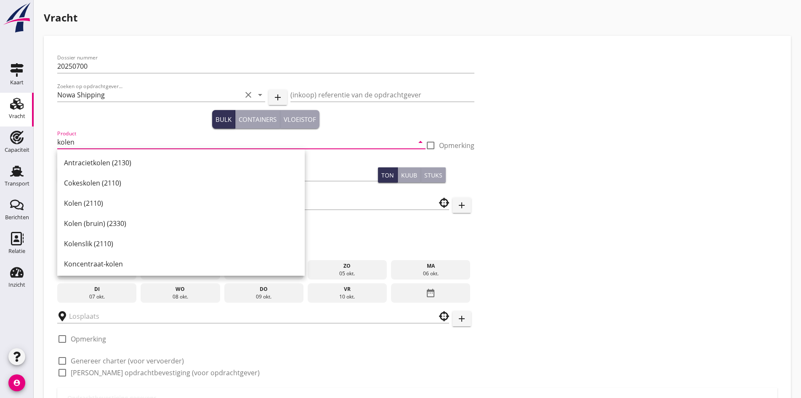
type input "kolen"
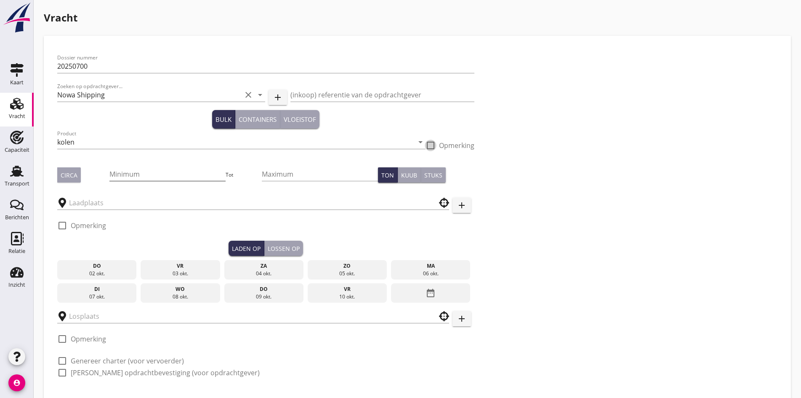
click at [109, 167] on input "Minimum" at bounding box center [167, 173] width 116 height 13
type input "1200"
click at [73, 173] on div "Circa" at bounding box center [69, 175] width 17 height 9
click at [92, 205] on input "text" at bounding box center [247, 202] width 357 height 13
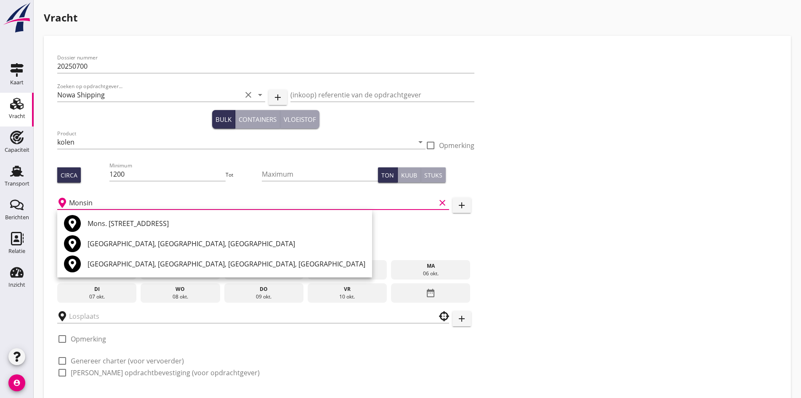
type input "Monsin"
click at [453, 203] on button "add" at bounding box center [462, 205] width 19 height 15
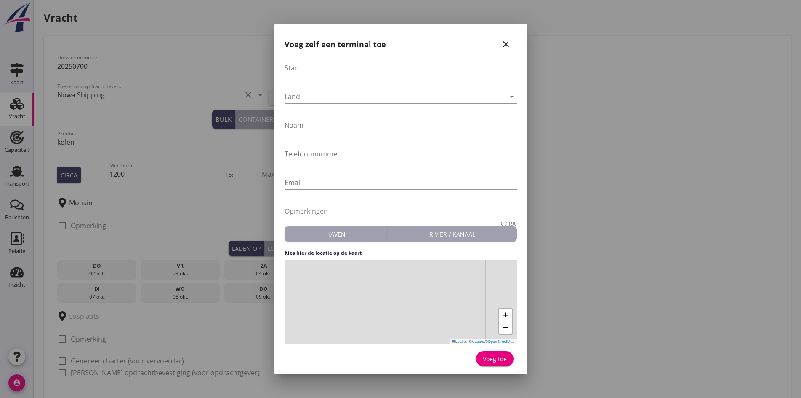
click at [332, 72] on input "Stad" at bounding box center [401, 67] width 232 height 13
type input "Monsin"
click at [296, 94] on div at bounding box center [395, 96] width 221 height 13
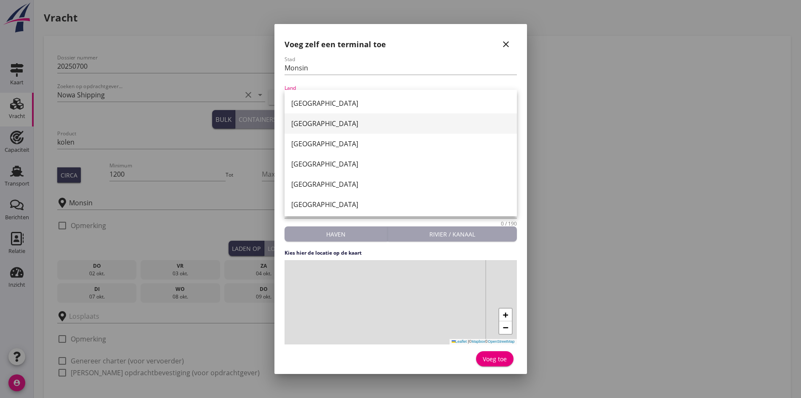
drag, startPoint x: 304, startPoint y: 104, endPoint x: 305, endPoint y: 125, distance: 20.6
click at [305, 125] on div "[GEOGRAPHIC_DATA] [GEOGRAPHIC_DATA] [GEOGRAPHIC_DATA] [GEOGRAPHIC_DATA] [GEOGRA…" at bounding box center [401, 265] width 232 height 350
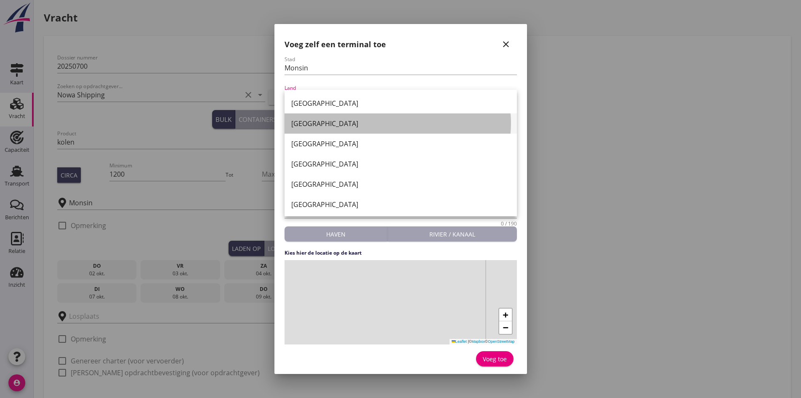
click at [305, 125] on div "[GEOGRAPHIC_DATA]" at bounding box center [400, 123] width 219 height 10
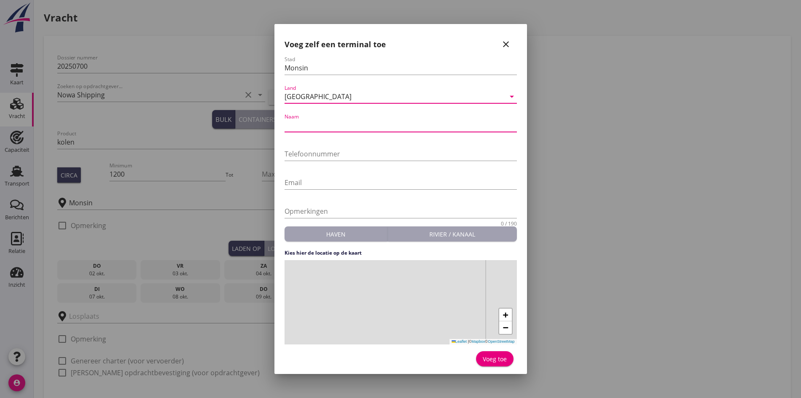
click at [298, 118] on input "Naam" at bounding box center [401, 124] width 232 height 13
type input "Terval"
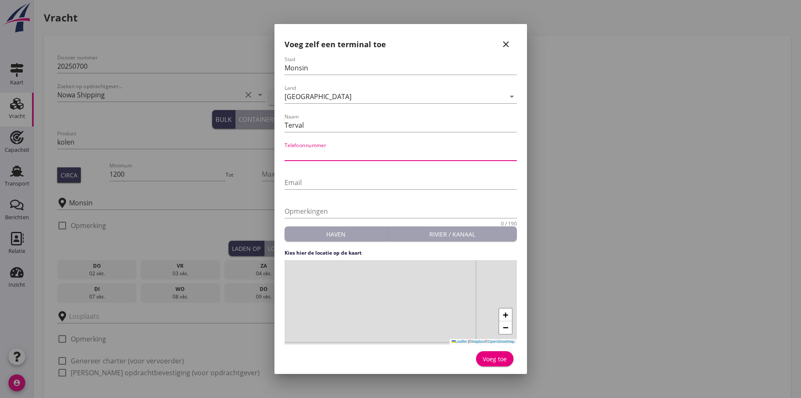
click at [308, 158] on input "Telefoonnummer" at bounding box center [401, 153] width 232 height 13
type input "003242569349"
click at [302, 180] on input "Email" at bounding box center [401, 182] width 232 height 13
drag, startPoint x: 452, startPoint y: 292, endPoint x: 426, endPoint y: 303, distance: 28.7
click at [426, 303] on div "+ − Leaflet | © Mapbox © OpenStreetMap" at bounding box center [401, 302] width 232 height 84
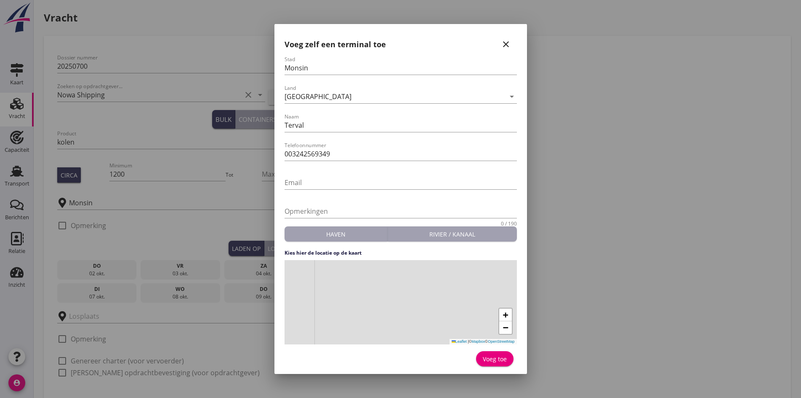
drag, startPoint x: 324, startPoint y: 291, endPoint x: 426, endPoint y: 286, distance: 102.1
click at [426, 286] on div "+ − Leaflet | © Mapbox © OpenStreetMap" at bounding box center [401, 302] width 232 height 84
drag, startPoint x: 441, startPoint y: 291, endPoint x: 390, endPoint y: 299, distance: 52.4
click at [390, 299] on div "+ − Leaflet | © Mapbox © OpenStreetMap" at bounding box center [401, 302] width 232 height 84
drag, startPoint x: 308, startPoint y: 312, endPoint x: 329, endPoint y: 337, distance: 32.6
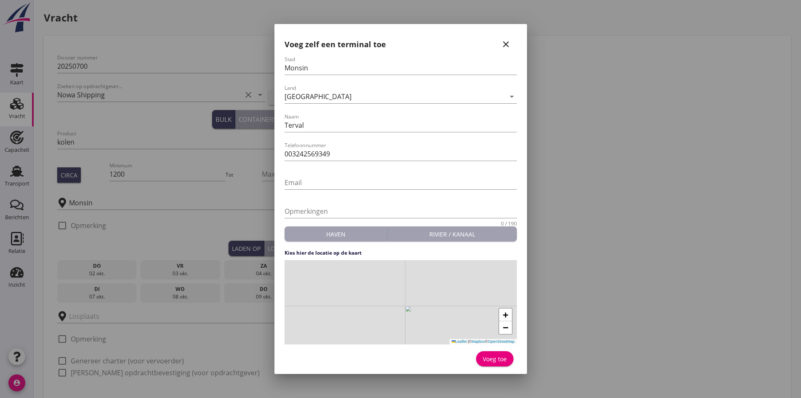
click at [329, 337] on div "+ − Leaflet | © Mapbox © OpenStreetMap" at bounding box center [401, 302] width 232 height 84
drag, startPoint x: 396, startPoint y: 320, endPoint x: 372, endPoint y: 343, distance: 33.4
click at [372, 343] on div "+ − Leaflet | © Mapbox © OpenStreetMap" at bounding box center [401, 302] width 232 height 84
drag, startPoint x: 451, startPoint y: 295, endPoint x: 405, endPoint y: 311, distance: 49.1
click at [405, 311] on div "+ − Leaflet | © Mapbox © OpenStreetMap" at bounding box center [401, 302] width 232 height 84
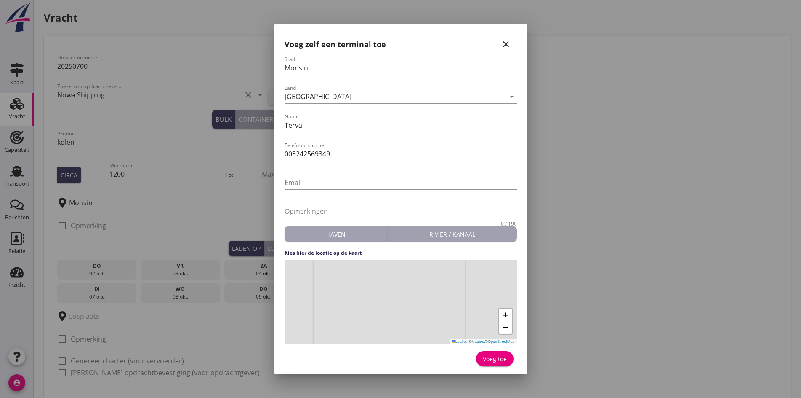
click at [449, 283] on div "+ − Leaflet | © Mapbox © OpenStreetMap" at bounding box center [401, 302] width 232 height 84
click at [491, 357] on div "Voeg toe" at bounding box center [495, 358] width 24 height 9
type input "Terval"
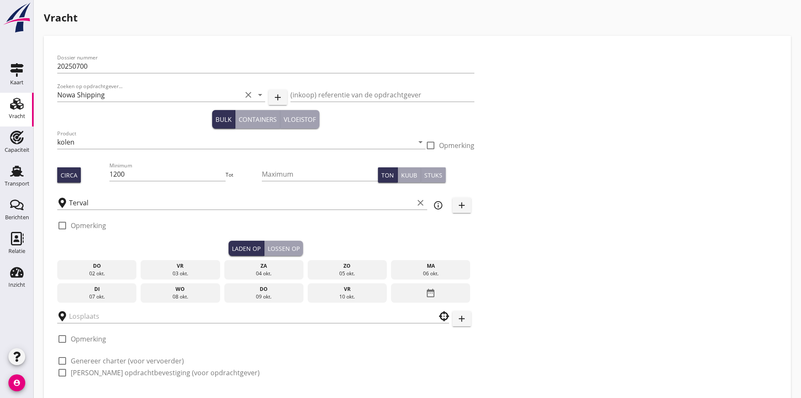
click at [393, 266] on div "ma" at bounding box center [430, 266] width 75 height 8
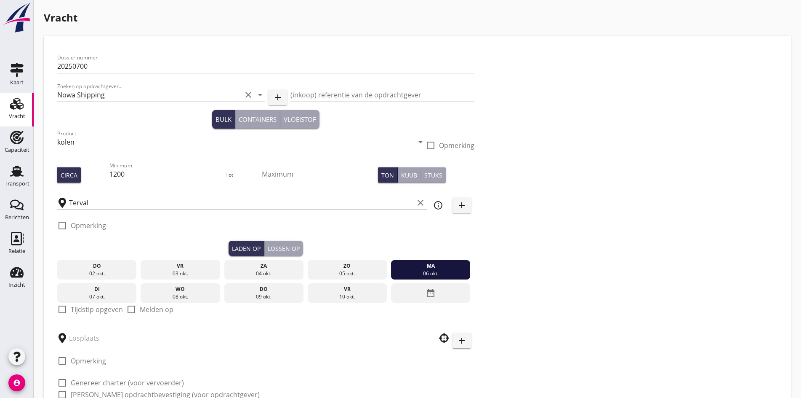
click at [70, 307] on div "check_box_outline_blank Tijdstip opgeven" at bounding box center [90, 309] width 66 height 10
click at [66, 307] on div at bounding box center [62, 309] width 14 height 14
checkbox input "true"
click at [63, 338] on input "06:00" at bounding box center [265, 337] width 417 height 13
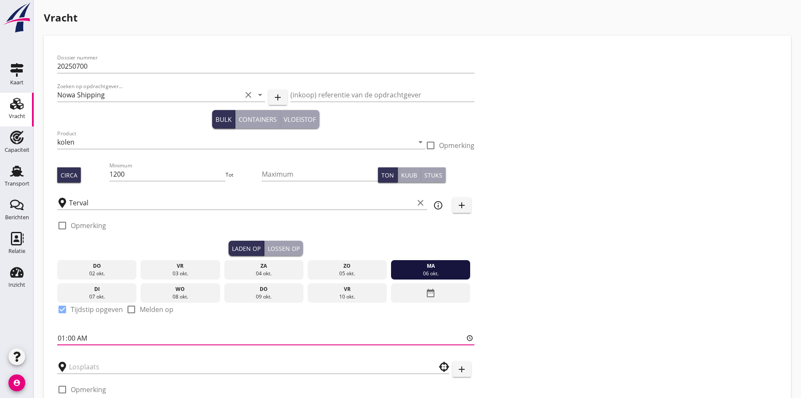
type input "12:00"
click at [268, 247] on div "Lossen op" at bounding box center [284, 248] width 32 height 9
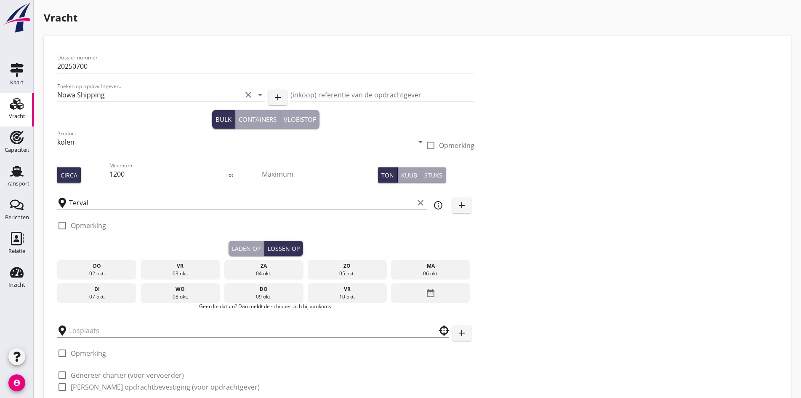
click at [426, 291] on icon "date_range" at bounding box center [431, 292] width 10 height 15
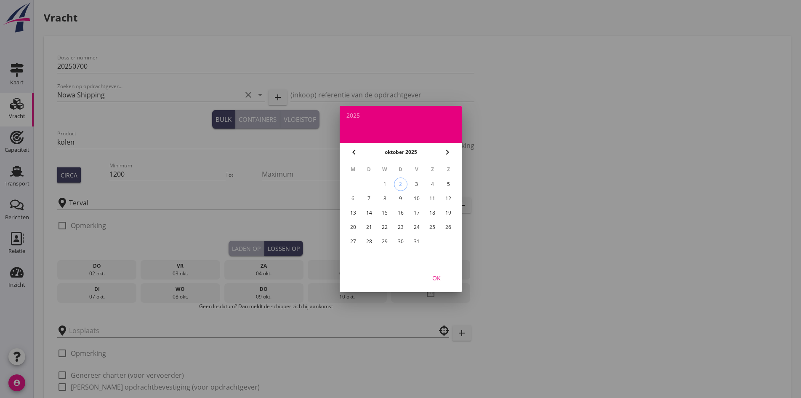
click at [391, 216] on div "15" at bounding box center [384, 212] width 13 height 13
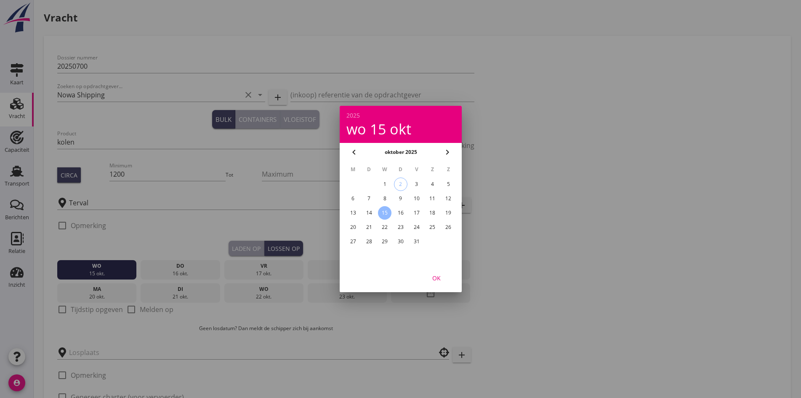
click at [446, 276] on div "OK" at bounding box center [437, 277] width 24 height 9
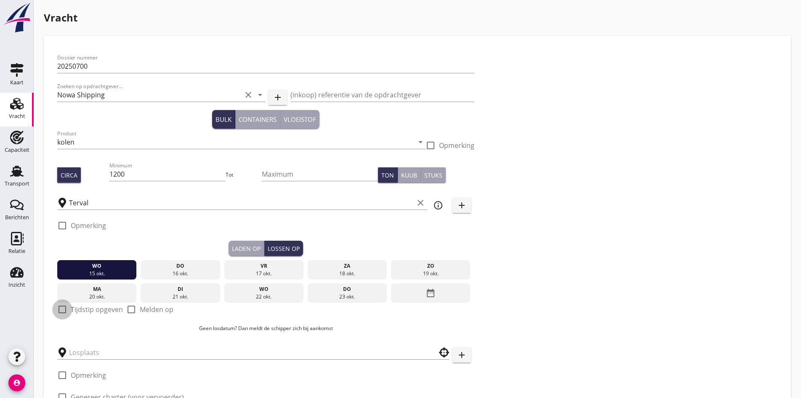
click at [64, 302] on div at bounding box center [62, 309] width 14 height 14
checkbox input "true"
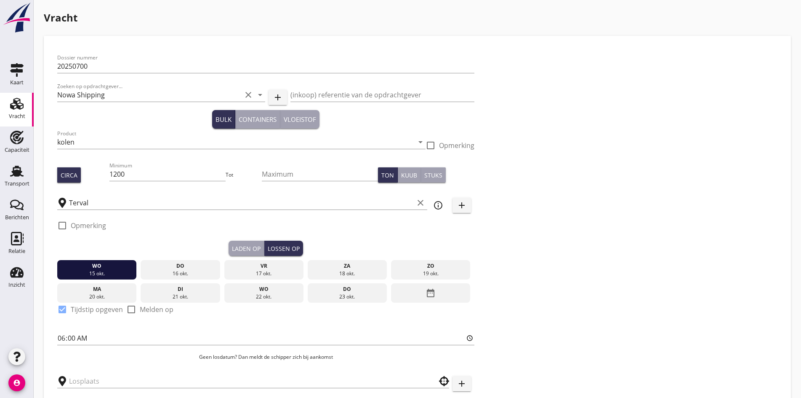
click at [69, 370] on div at bounding box center [253, 378] width 392 height 19
click at [75, 380] on input "text" at bounding box center [247, 380] width 357 height 13
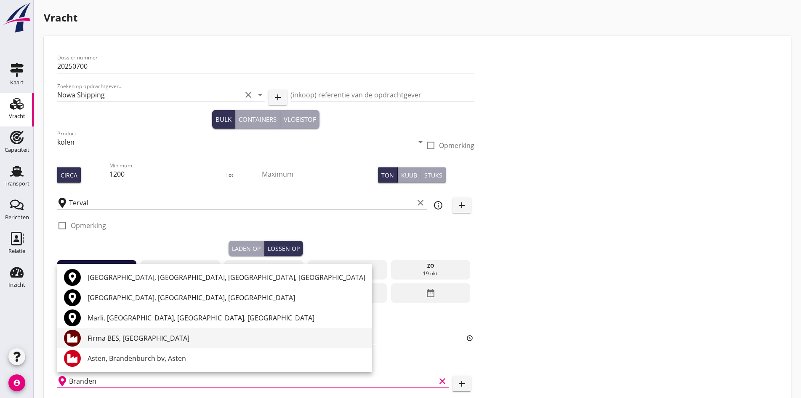
click at [141, 331] on div "Firma BES, [GEOGRAPHIC_DATA]" at bounding box center [227, 338] width 278 height 20
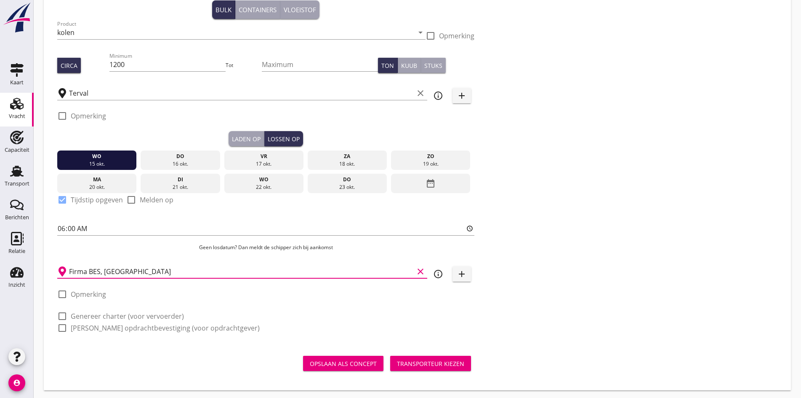
scroll to position [0, 0]
type input "Firma BES, [GEOGRAPHIC_DATA]"
click at [60, 318] on div at bounding box center [62, 316] width 14 height 14
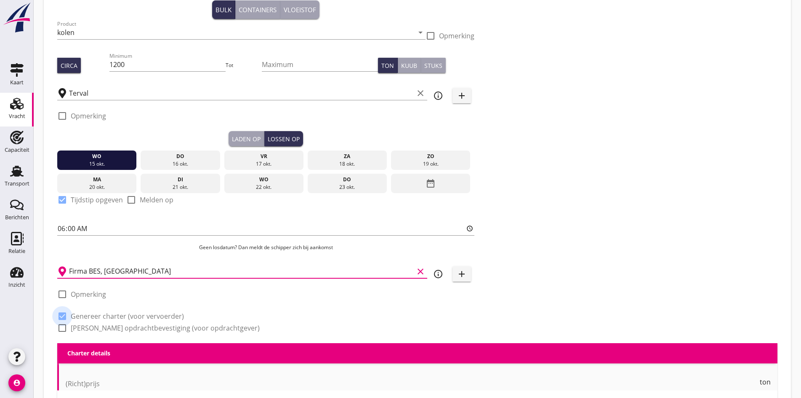
checkbox input "true"
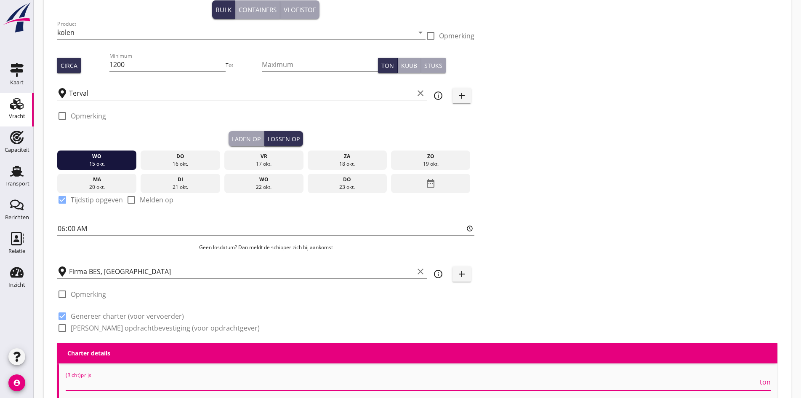
click at [77, 382] on input "(Richt)prijs" at bounding box center [412, 382] width 693 height 13
type input "5"
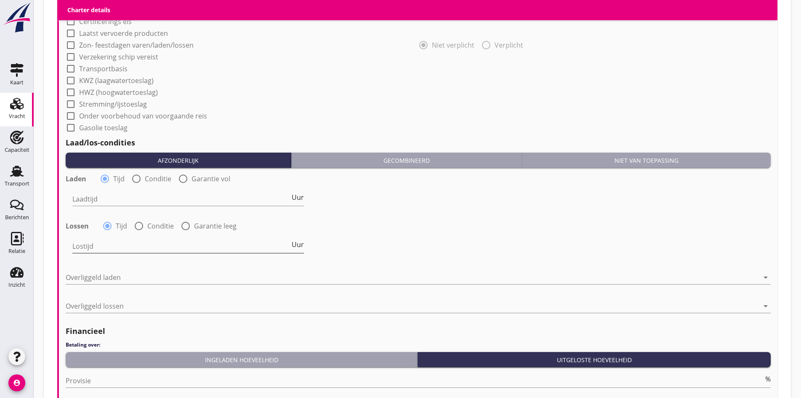
scroll to position [783, 0]
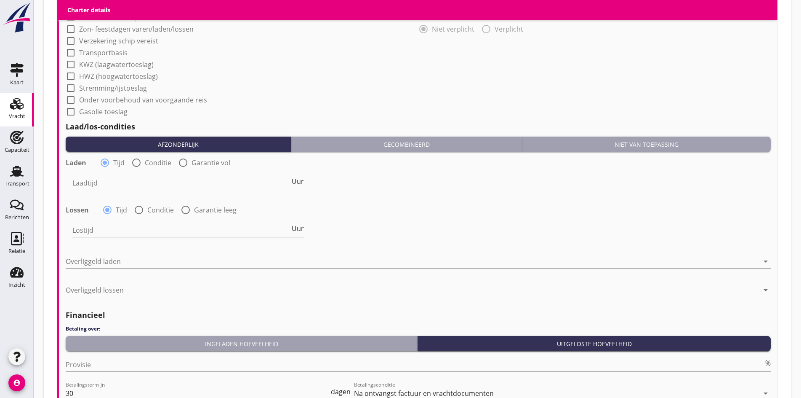
type input "15.5"
click at [107, 179] on input "Laadtijd" at bounding box center [181, 182] width 218 height 13
type input "24"
click at [97, 237] on div "Lostijd Uur" at bounding box center [188, 234] width 232 height 22
click at [97, 228] on input "Lostijd" at bounding box center [181, 229] width 218 height 13
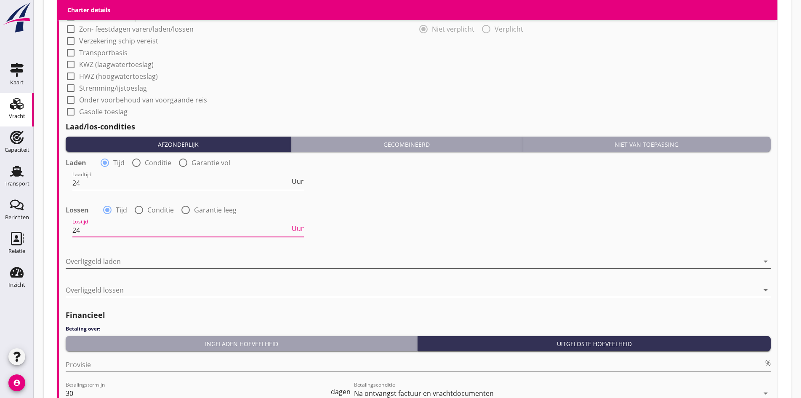
type input "24"
click at [86, 261] on div at bounding box center [413, 260] width 694 height 13
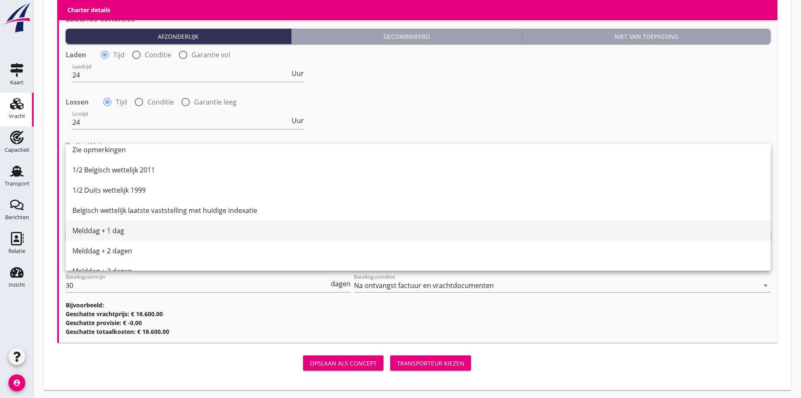
scroll to position [253, 0]
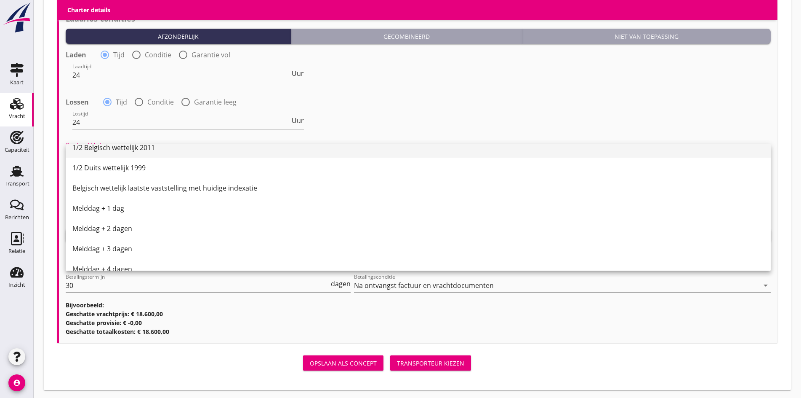
drag, startPoint x: 105, startPoint y: 170, endPoint x: 107, endPoint y: 149, distance: 21.1
click at [107, 149] on div "Nederlands wettelijk 2011 Nederlands wettelijk 1991 Duits wettelijk 1994 Duits …" at bounding box center [418, 167] width 705 height 553
click at [107, 149] on div "1/2 Belgisch wettelijk 2011" at bounding box center [418, 147] width 692 height 10
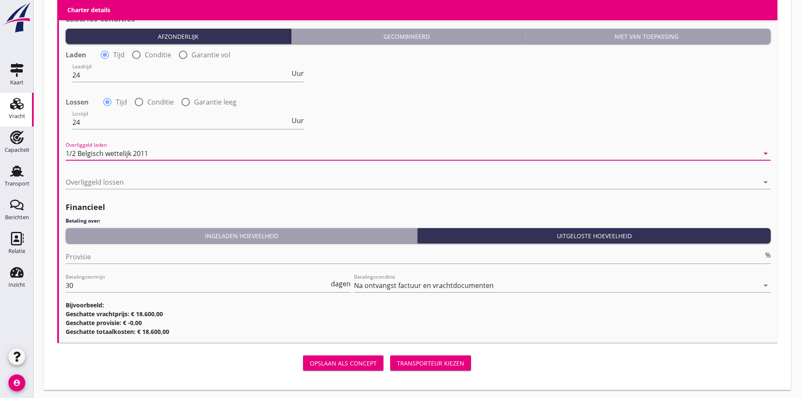
click at [90, 178] on div at bounding box center [413, 181] width 694 height 13
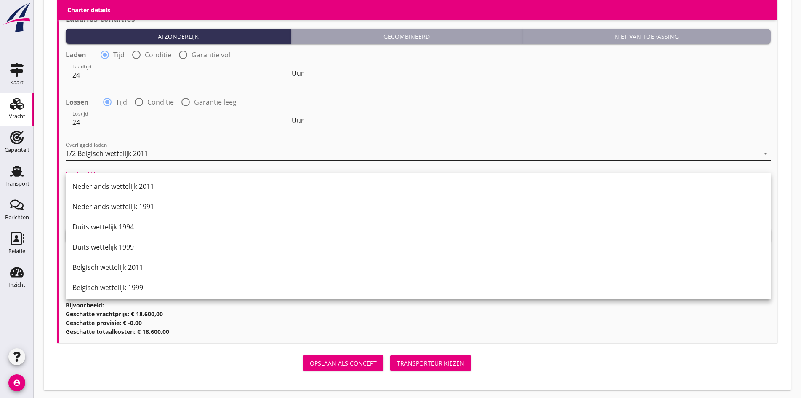
click at [141, 152] on div "1/2 Belgisch wettelijk 2011" at bounding box center [107, 153] width 83 height 8
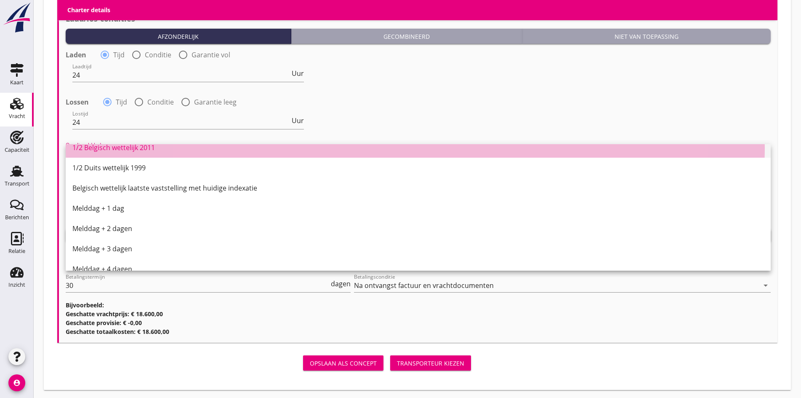
click at [104, 149] on div "1/2 Belgisch wettelijk 2011" at bounding box center [418, 147] width 692 height 10
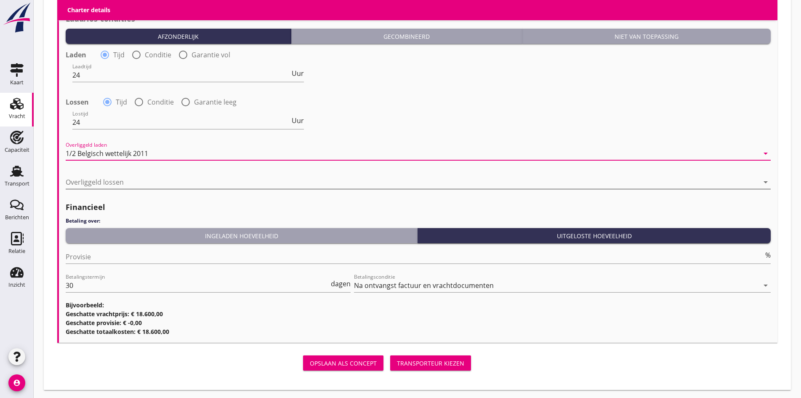
click at [109, 182] on div at bounding box center [413, 181] width 694 height 13
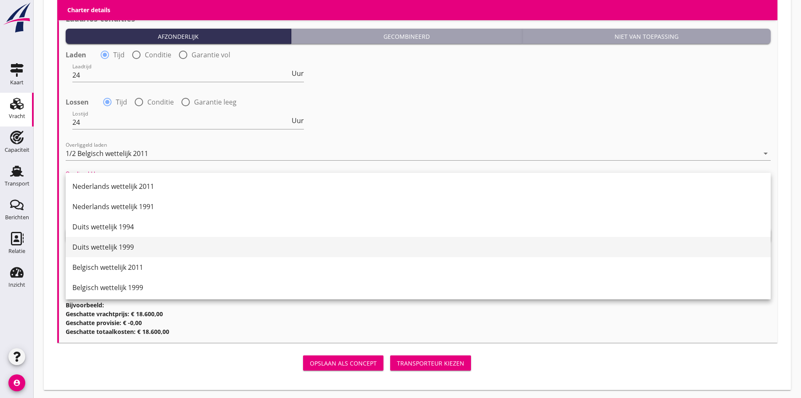
click at [93, 252] on div "Duits wettelijk 1999" at bounding box center [418, 247] width 692 height 20
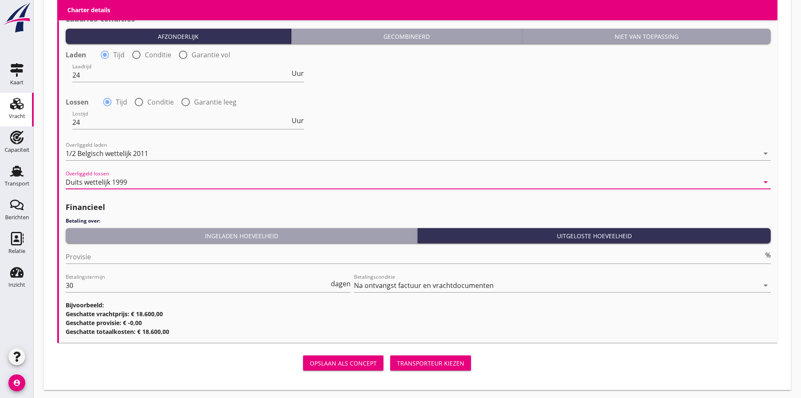
click at [110, 262] on div "Provisie %" at bounding box center [418, 261] width 705 height 22
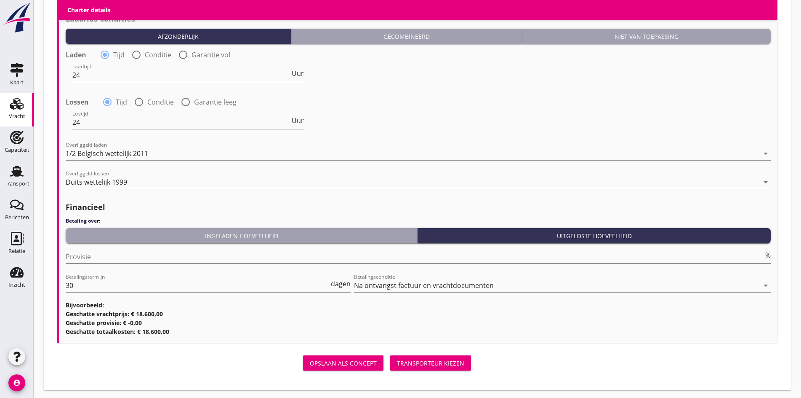
click at [106, 257] on input "Provisie" at bounding box center [415, 256] width 698 height 13
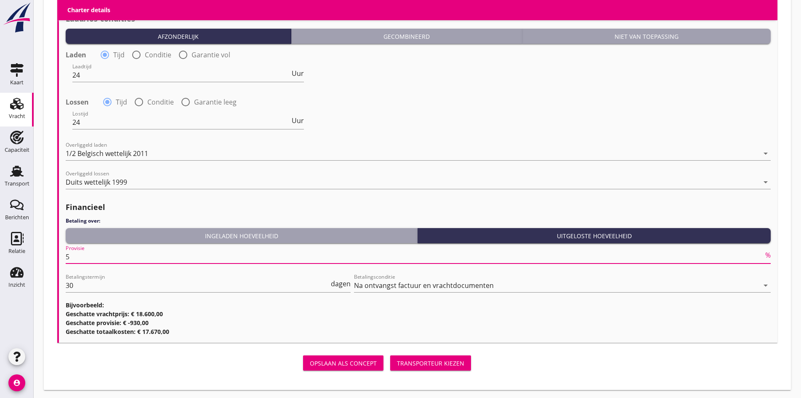
type input "5"
click at [397, 358] on div "Transporteur kiezen" at bounding box center [430, 362] width 67 height 9
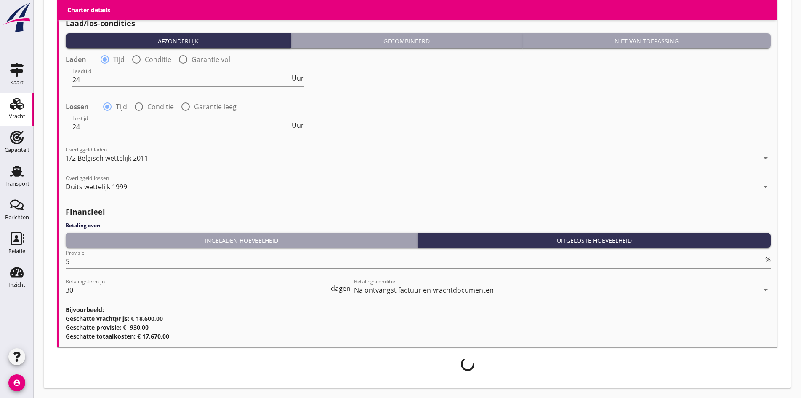
scroll to position [884, 0]
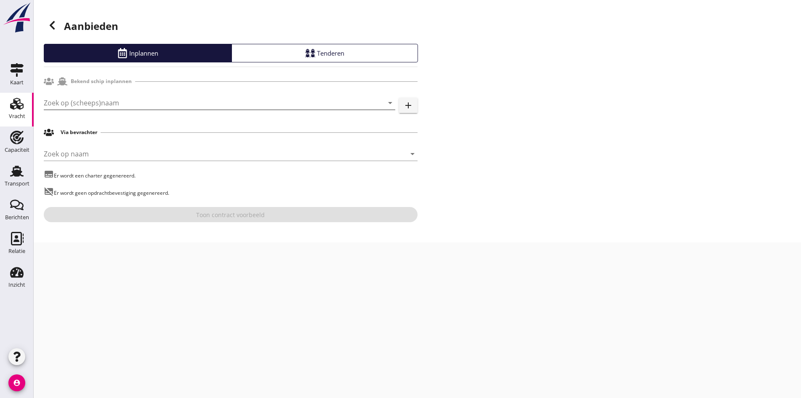
click at [97, 109] on div "Zoek op (scheeps)naam arrow_drop_down" at bounding box center [220, 102] width 352 height 13
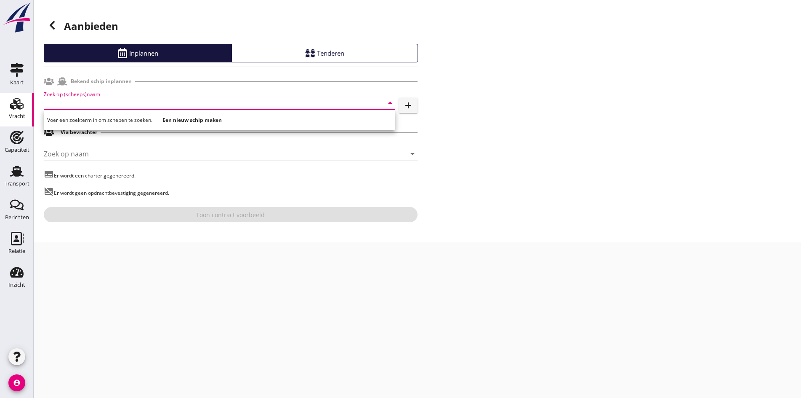
click at [102, 99] on input "Zoek op (scheeps)naam" at bounding box center [208, 102] width 328 height 13
click at [102, 104] on input "Zoek op (scheeps)naam" at bounding box center [208, 102] width 328 height 13
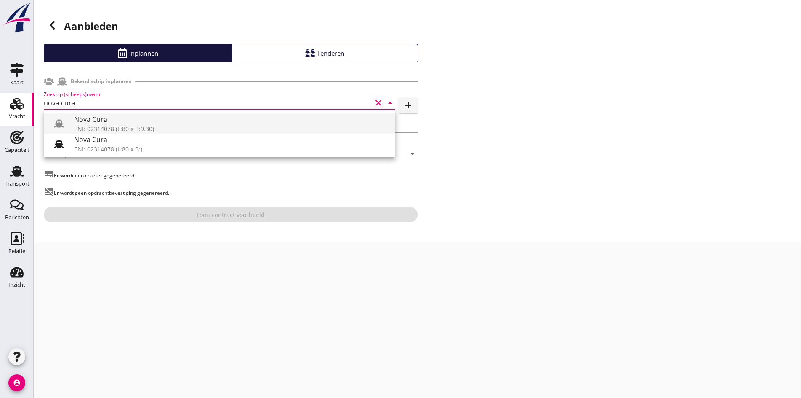
click at [127, 121] on div "Nova Cura" at bounding box center [231, 119] width 315 height 10
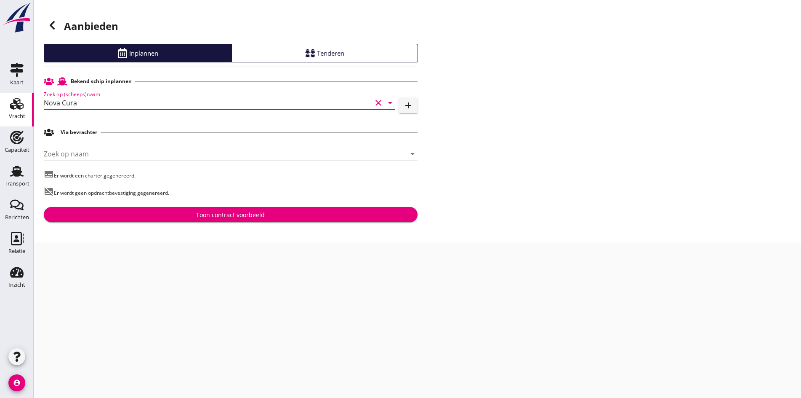
type input "Nova Cura"
click at [235, 211] on div "Toon contract voorbeeld" at bounding box center [230, 214] width 69 height 9
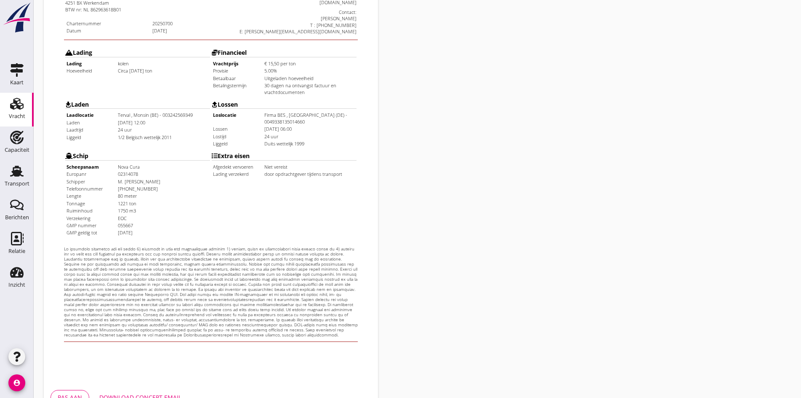
scroll to position [226, 0]
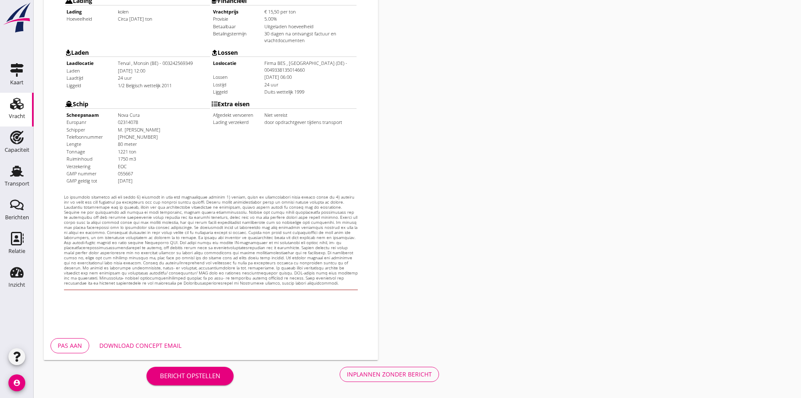
click at [225, 360] on div "Charter nl arrow_drop_down open_in_new Pas aan Download concept email" at bounding box center [228, 88] width 377 height 549
click at [347, 377] on div "Inplannen zonder bericht" at bounding box center [389, 373] width 85 height 9
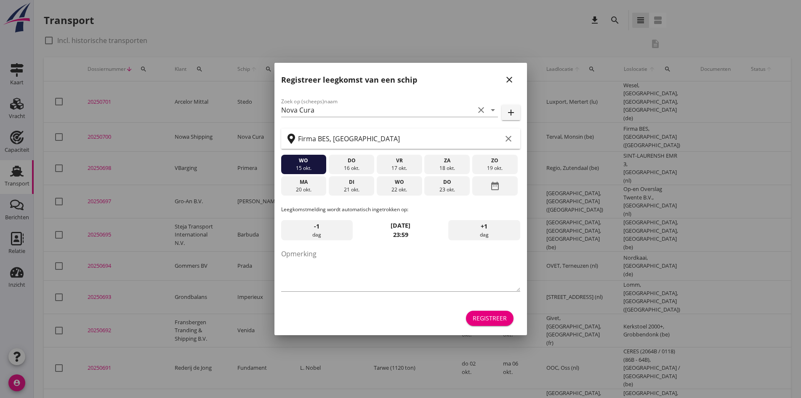
click at [501, 80] on div "Registreer leegkomst van een schip close" at bounding box center [401, 76] width 253 height 27
click at [505, 82] on icon "close" at bounding box center [510, 80] width 10 height 10
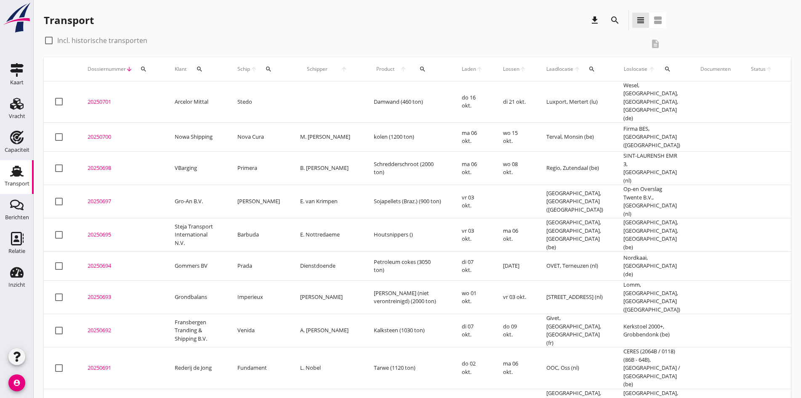
click at [89, 133] on div "20250700" at bounding box center [121, 137] width 67 height 8
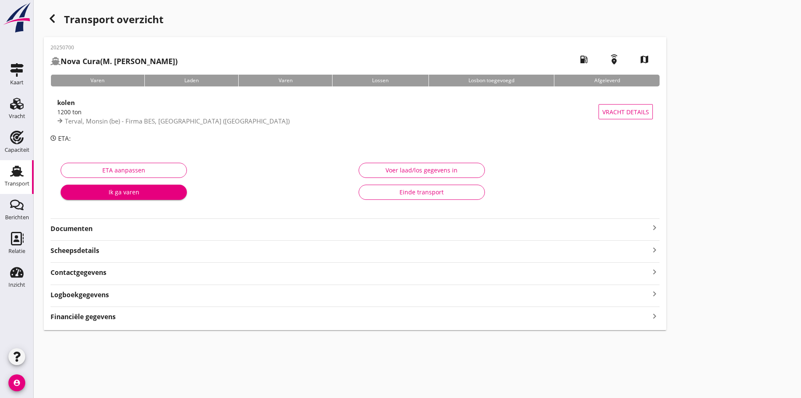
click at [650, 226] on icon "keyboard_arrow_right" at bounding box center [655, 227] width 10 height 10
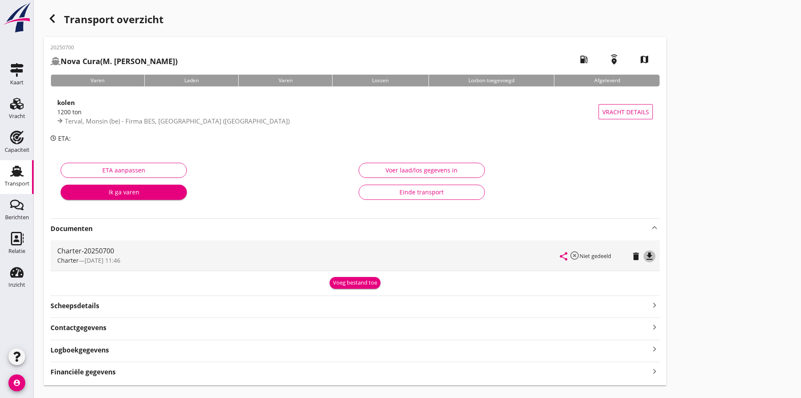
click at [645, 252] on icon "file_download" at bounding box center [650, 256] width 10 height 10
